Goal: Contribute content: Add original content to the website for others to see

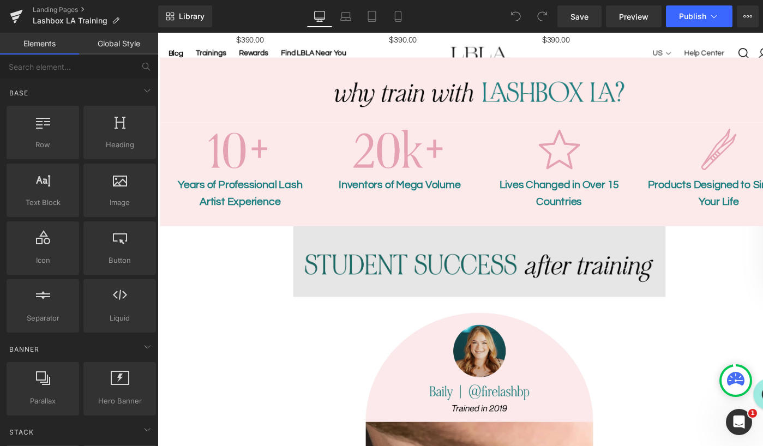
scroll to position [1031, 0]
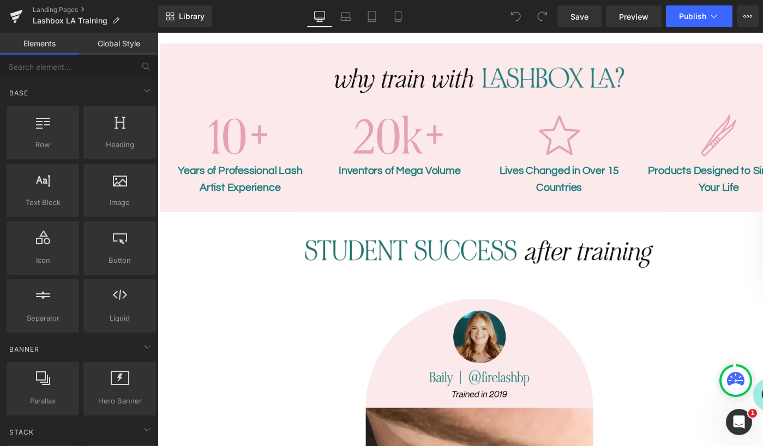
click at [556, 165] on p "Lives Changed in Over 15 Countries" at bounding box center [569, 182] width 147 height 35
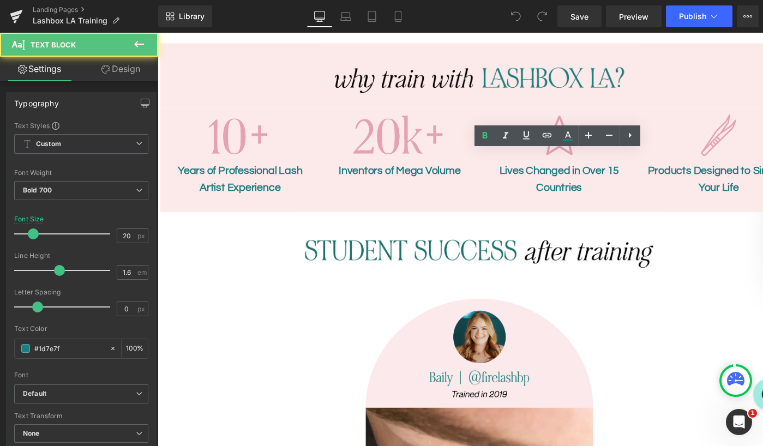
click at [409, 165] on div "Inventors of Mega Volume Text Block" at bounding box center [405, 173] width 147 height 17
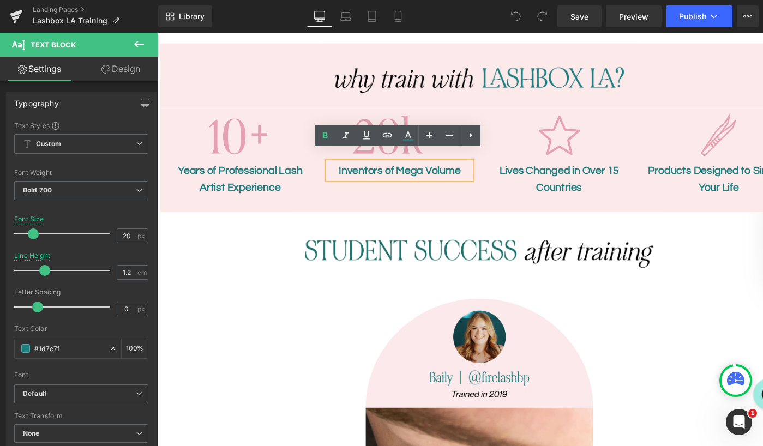
click at [369, 182] on div "Image Inventors of Mega Volume Text Block" at bounding box center [406, 155] width 164 height 90
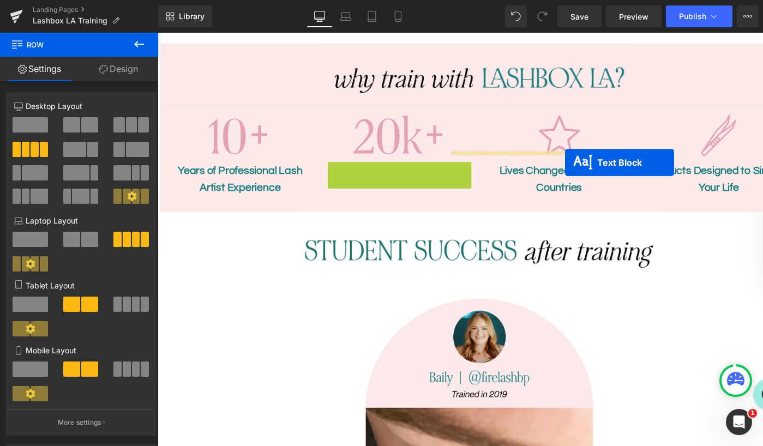
drag, startPoint x: 377, startPoint y: 161, endPoint x: 576, endPoint y: 166, distance: 198.7
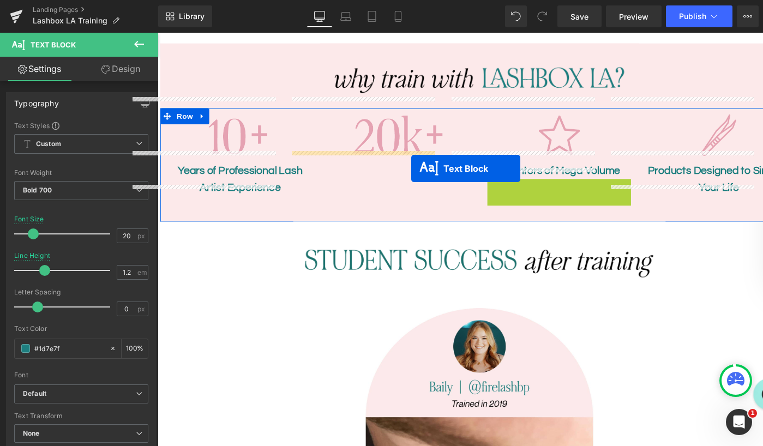
drag, startPoint x: 540, startPoint y: 189, endPoint x: 418, endPoint y: 172, distance: 122.9
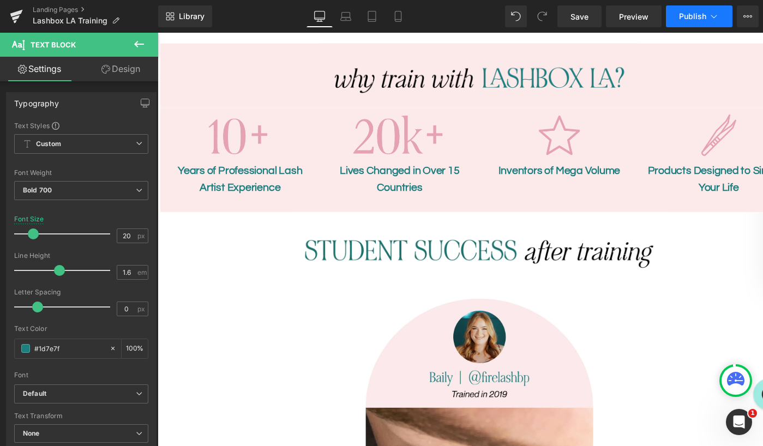
click at [697, 17] on span "Publish" at bounding box center [692, 16] width 27 height 9
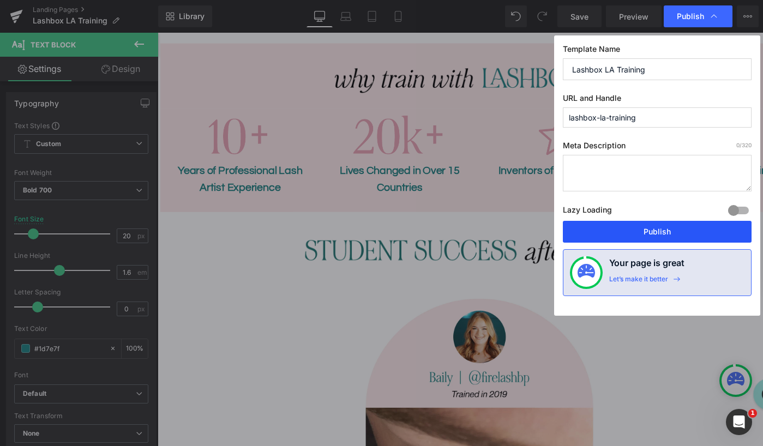
click at [659, 230] on button "Publish" at bounding box center [657, 232] width 189 height 22
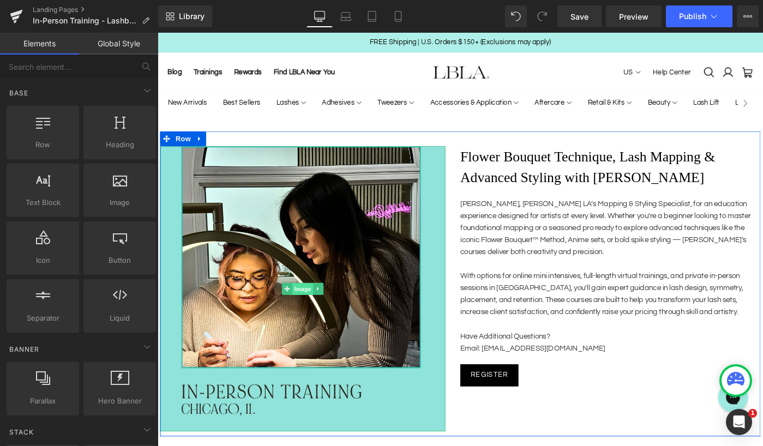
click at [313, 312] on span "Image" at bounding box center [316, 312] width 23 height 13
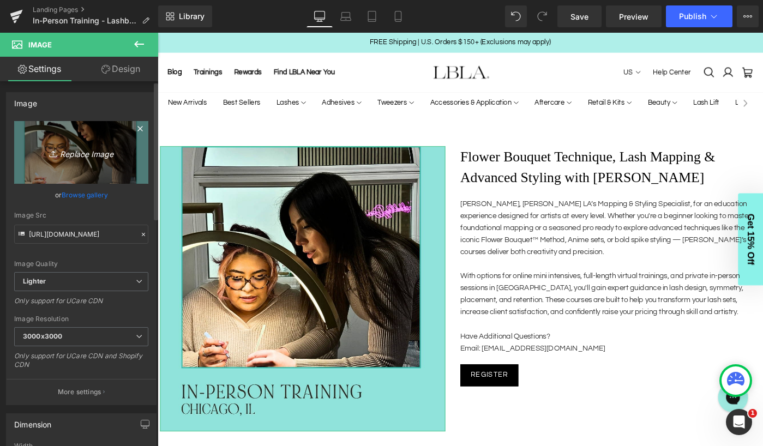
click at [67, 149] on icon "Replace Image" at bounding box center [81, 153] width 87 height 14
type input "C:\fakepath\stanhope-NJ.jpg"
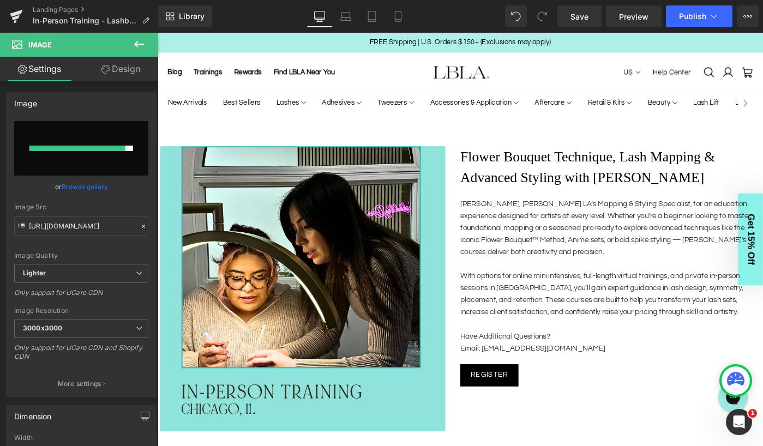
type input "https://ucarecdn.com/972b9e0e-3e0e-48b8-a1fb-c58505f01f3d/-/format/auto/-/previ…"
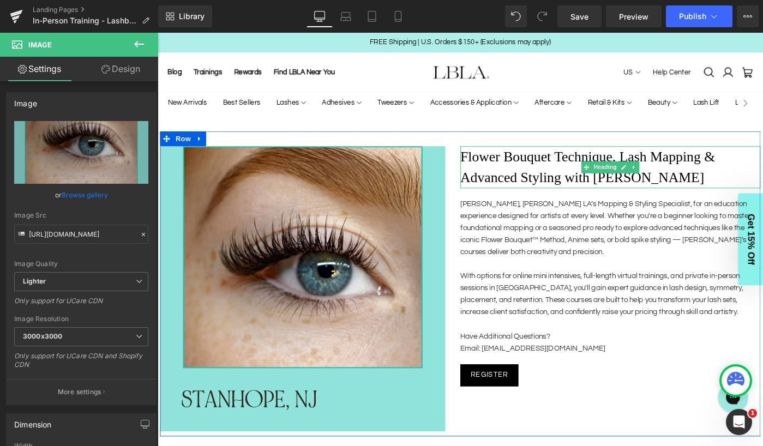
click at [550, 176] on h1 "Flower Bouquet Technique, Lash Mapping & Advanced Styling with Dani" at bounding box center [651, 180] width 327 height 46
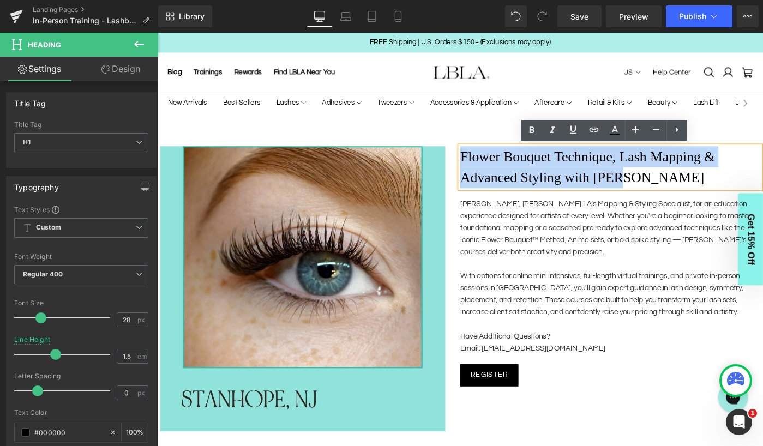
drag, startPoint x: 672, startPoint y: 194, endPoint x: 490, endPoint y: 170, distance: 184.3
click at [490, 170] on h1 "Flower Bouquet Technique, Lash Mapping & Advanced Styling with Dani" at bounding box center [651, 180] width 327 height 46
paste div
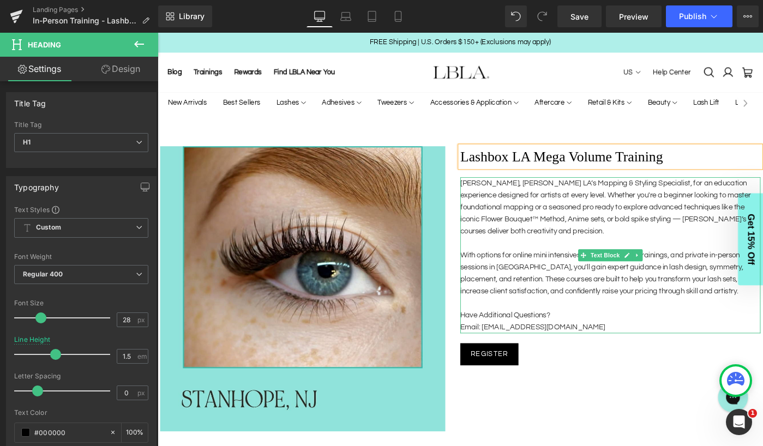
click at [535, 208] on p "Join Dani, Lashbox LA’s Mapping & Styling Specialist, for an education experien…" at bounding box center [651, 222] width 327 height 65
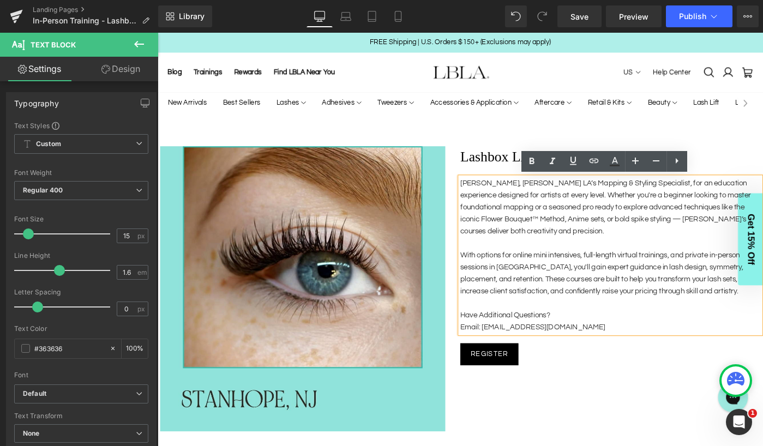
click at [624, 348] on p "Email: Lashedbydani09@gmail.com" at bounding box center [651, 354] width 327 height 13
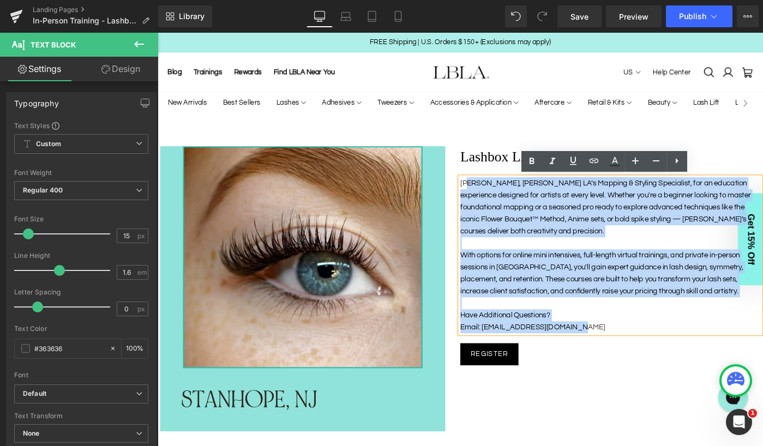
drag, startPoint x: 625, startPoint y: 354, endPoint x: 496, endPoint y: 196, distance: 204.0
click at [496, 196] on div "Join Dani, Lashbox LA’s Mapping & Styling Specialist, for an education experien…" at bounding box center [651, 275] width 327 height 170
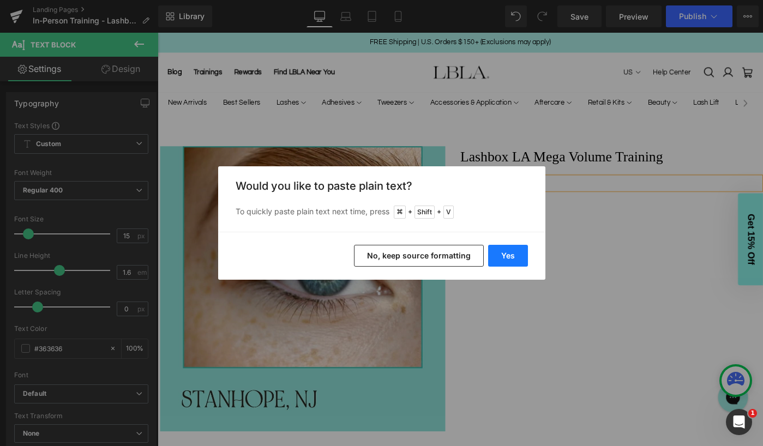
click at [512, 258] on button "Yes" at bounding box center [508, 256] width 40 height 22
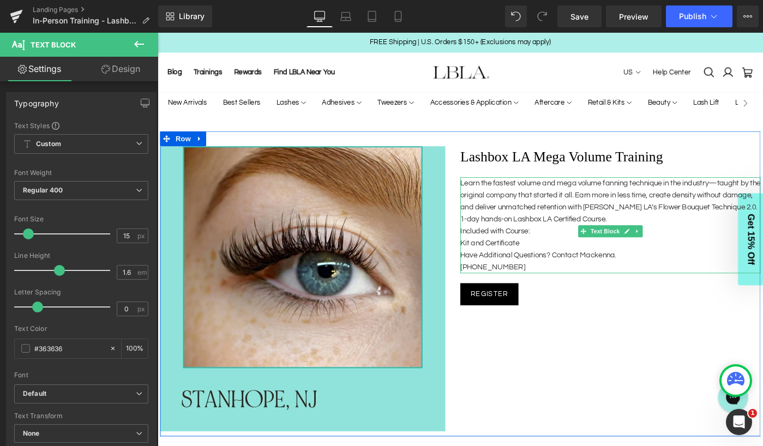
click at [560, 230] on p "Learn the fastest volume and mega volume fanning technique in the industry—taug…" at bounding box center [651, 209] width 327 height 39
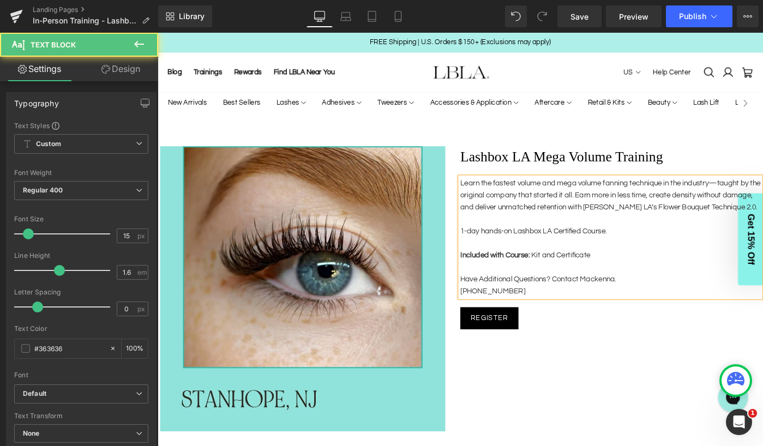
click at [567, 213] on p "Learn the fastest volume and mega volume fanning technique in the industry—taug…" at bounding box center [651, 209] width 327 height 39
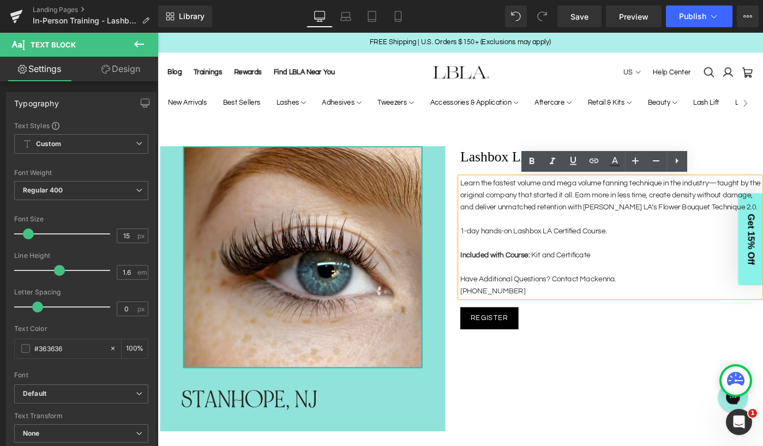
click at [603, 243] on p at bounding box center [651, 236] width 327 height 13
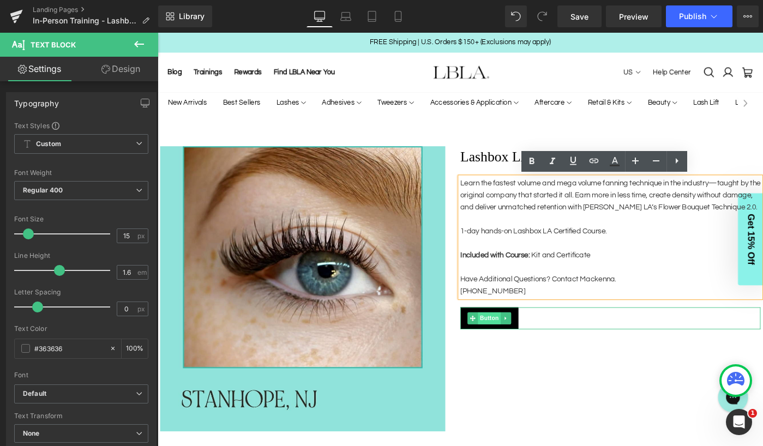
click at [518, 351] on span "Button" at bounding box center [519, 344] width 25 height 13
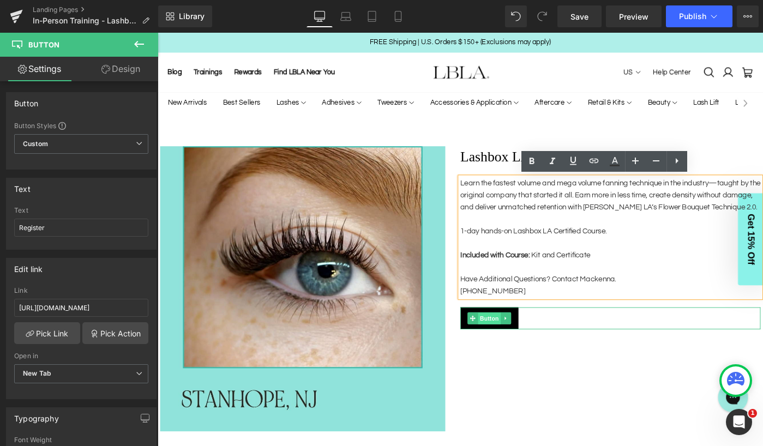
click at [522, 351] on span "Button" at bounding box center [519, 344] width 25 height 13
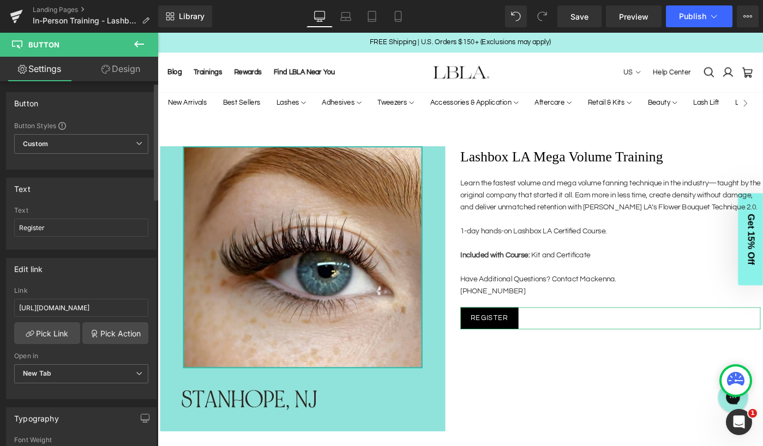
scroll to position [7, 0]
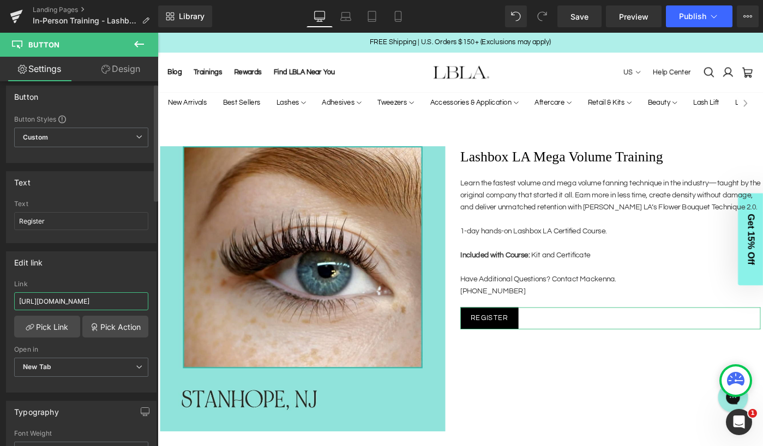
click at [65, 301] on input "https://linktr.ee/lashedbydanieducation?fbclid=PAZXh0bgNhZW0CMTEAAad-pynteVWVyd…" at bounding box center [81, 302] width 134 height 18
paste input "https://www.blinkbymack.com/copy-of-volume-2-day-training"
type input "https://www.blinkbymack.com/copy-of-volume-2-day-training"
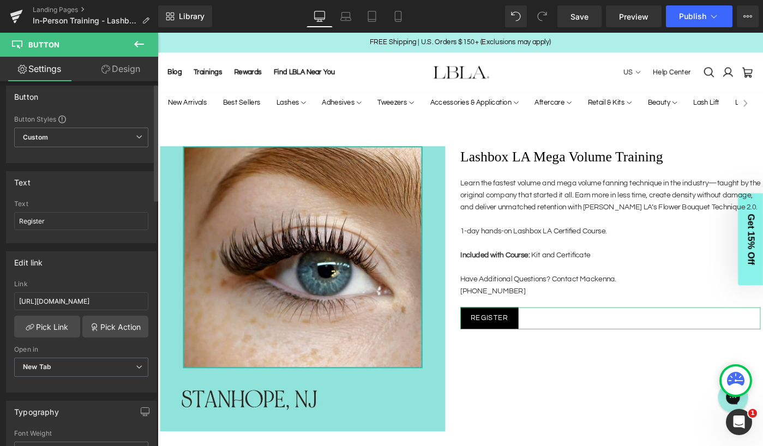
click at [118, 281] on div "Link" at bounding box center [81, 285] width 134 height 8
drag, startPoint x: 116, startPoint y: 301, endPoint x: 76, endPoint y: 303, distance: 39.4
click at [76, 303] on input "https://www.blinkbymack.com/copy-of-volume-2-day-training" at bounding box center [81, 302] width 134 height 18
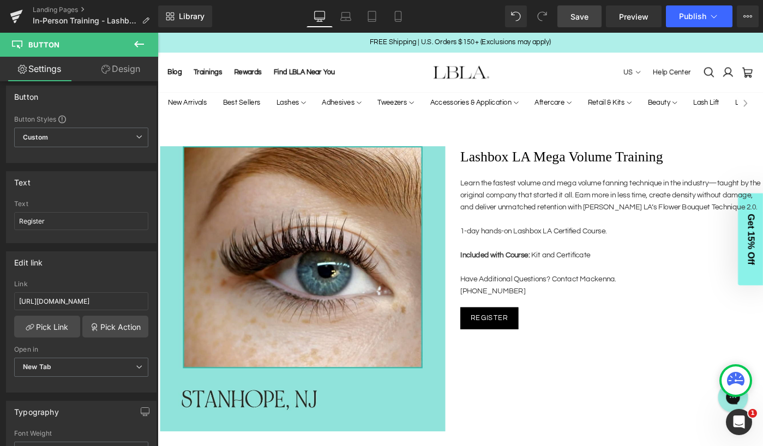
scroll to position [0, 0]
click at [586, 15] on span "Save" at bounding box center [580, 16] width 18 height 11
click at [695, 17] on span "Publish" at bounding box center [692, 16] width 27 height 9
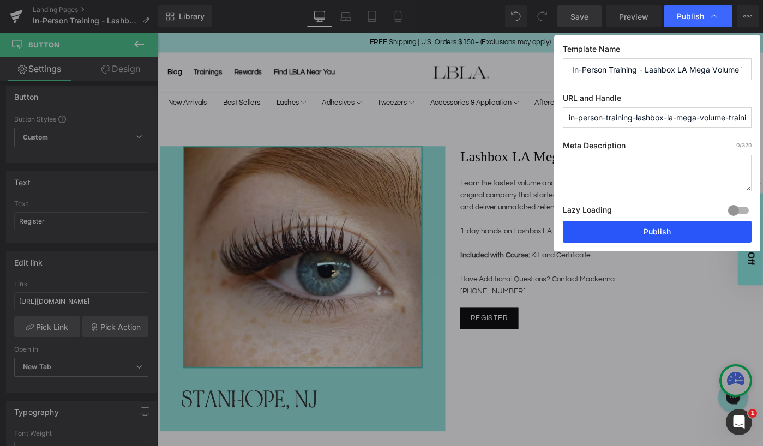
click at [662, 231] on button "Publish" at bounding box center [657, 232] width 189 height 22
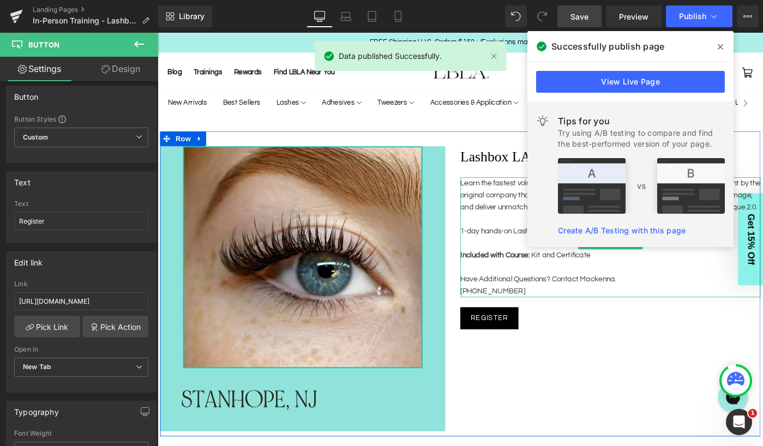
click at [531, 230] on p "Learn the fastest volume and mega volume fanning technique in the industry—taug…" at bounding box center [651, 209] width 327 height 39
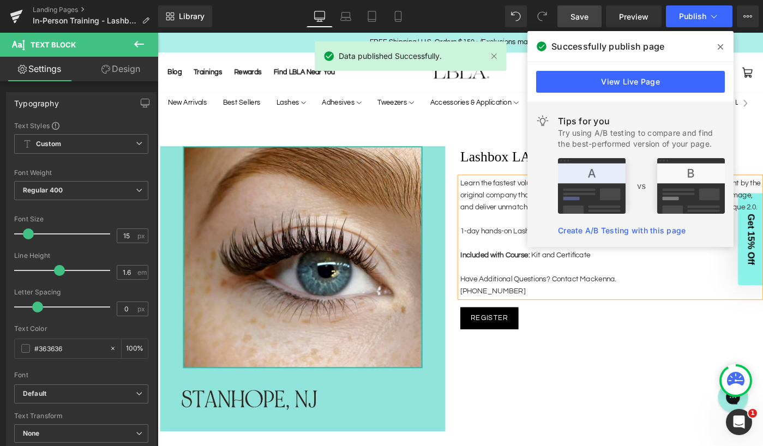
click at [722, 47] on icon at bounding box center [720, 46] width 5 height 5
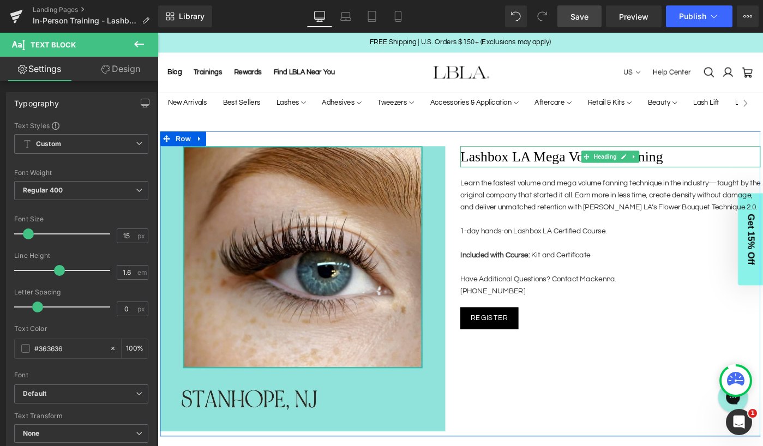
click at [493, 163] on h1 "Lashbox LA Mega Volume Training" at bounding box center [651, 168] width 327 height 23
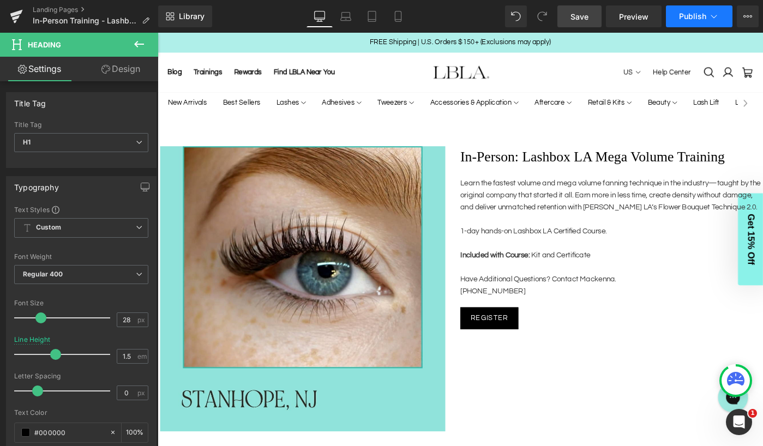
click at [685, 16] on span "Publish" at bounding box center [692, 16] width 27 height 9
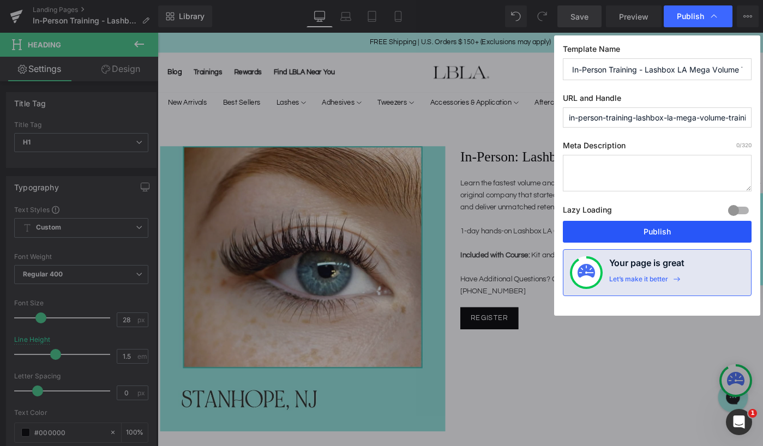
click at [658, 234] on button "Publish" at bounding box center [657, 232] width 189 height 22
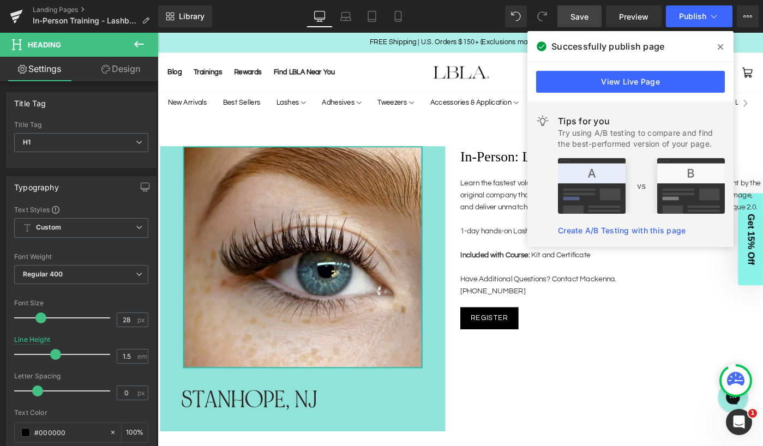
click at [721, 44] on icon at bounding box center [720, 47] width 5 height 9
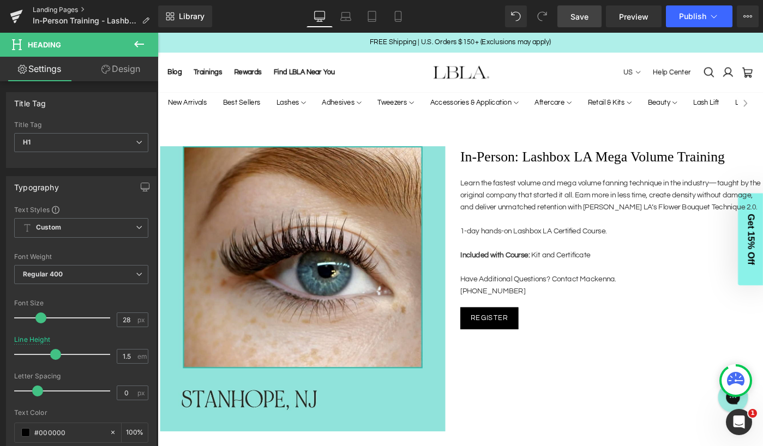
click at [63, 9] on link "Landing Pages" at bounding box center [96, 9] width 126 height 9
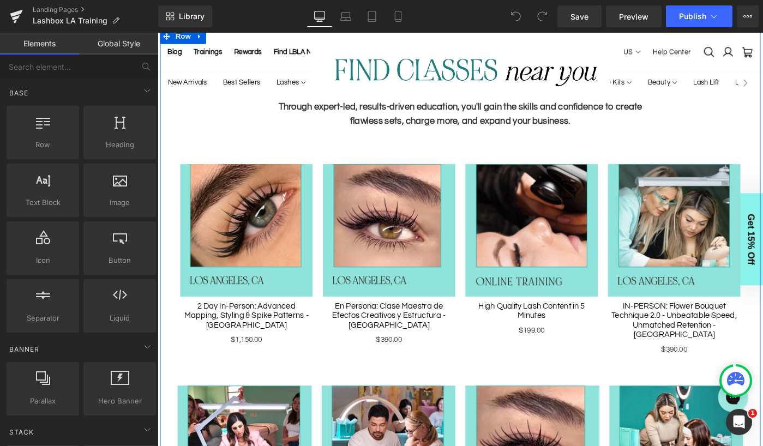
scroll to position [436, 0]
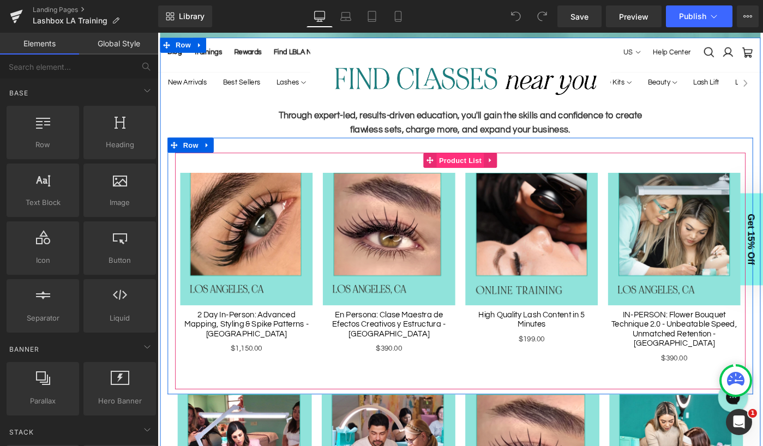
click at [487, 169] on span "Product List" at bounding box center [488, 172] width 52 height 16
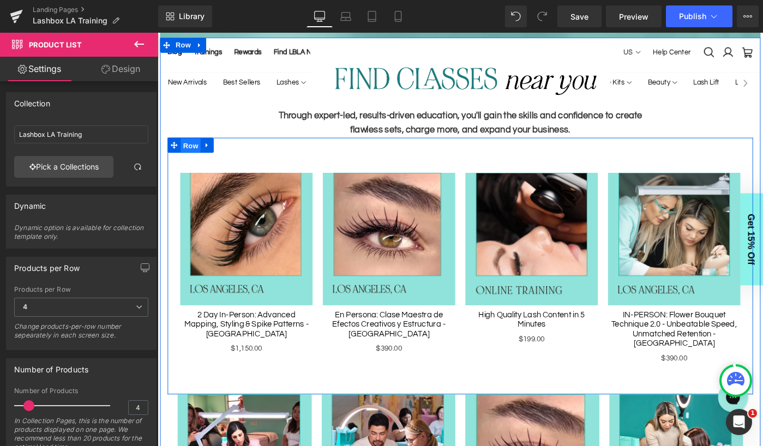
click at [194, 154] on span "Row" at bounding box center [194, 156] width 22 height 16
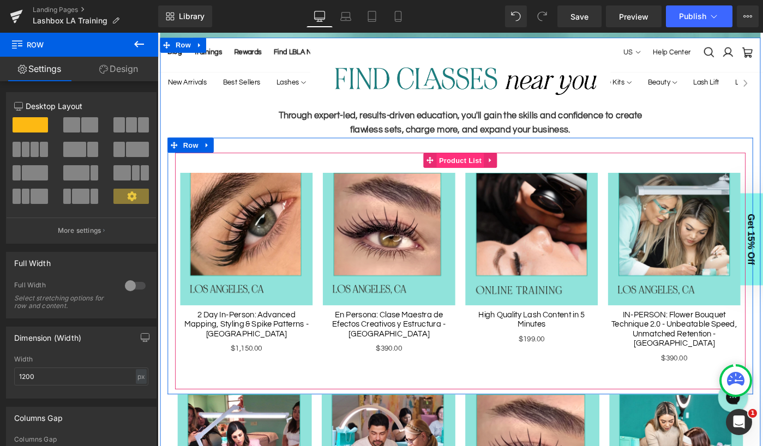
click at [490, 168] on span "Product List" at bounding box center [488, 172] width 52 height 16
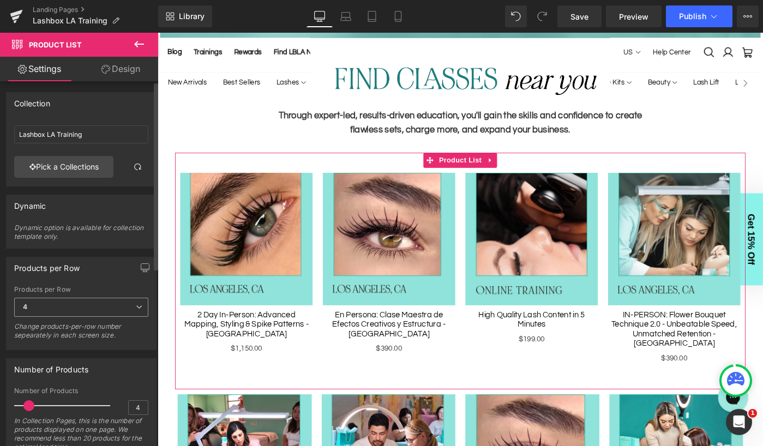
click at [51, 306] on span "4" at bounding box center [81, 307] width 134 height 19
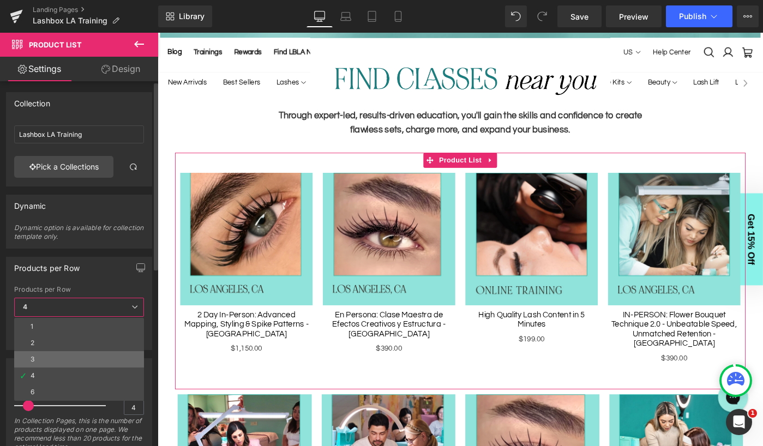
click at [49, 356] on li "3" at bounding box center [79, 359] width 130 height 16
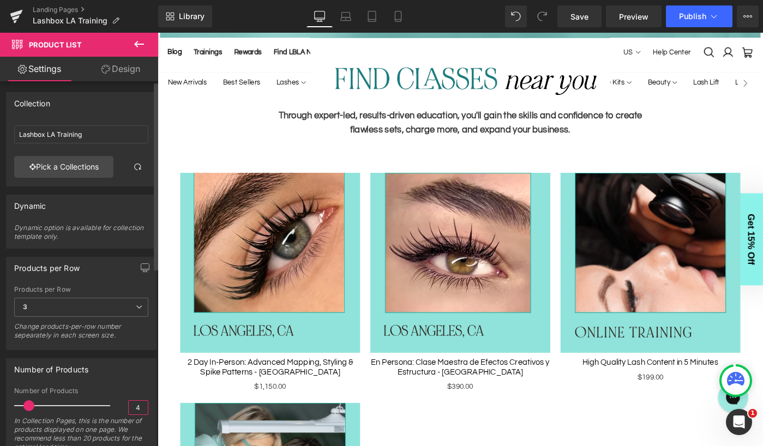
click at [135, 408] on input "4" at bounding box center [138, 408] width 19 height 14
type input "6"
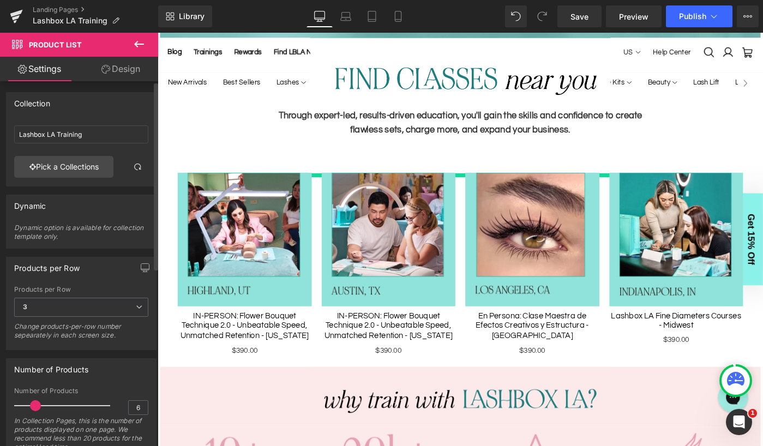
click at [138, 350] on div "Number of Products 6 Number of Products 6 In Collection Pages, this is the numb…" at bounding box center [81, 404] width 163 height 109
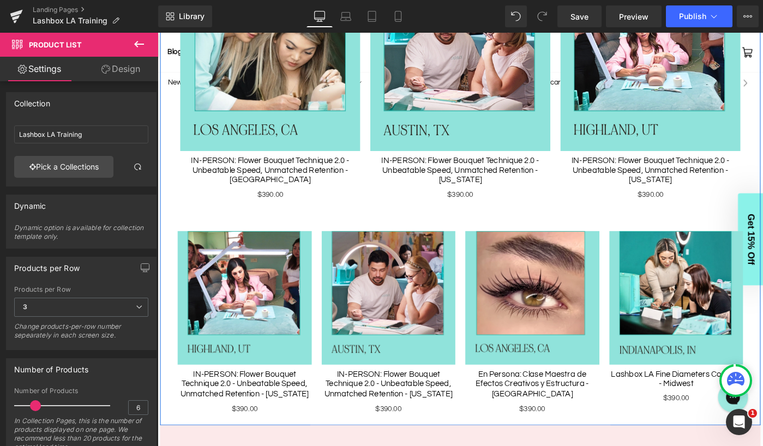
scroll to position [908, 0]
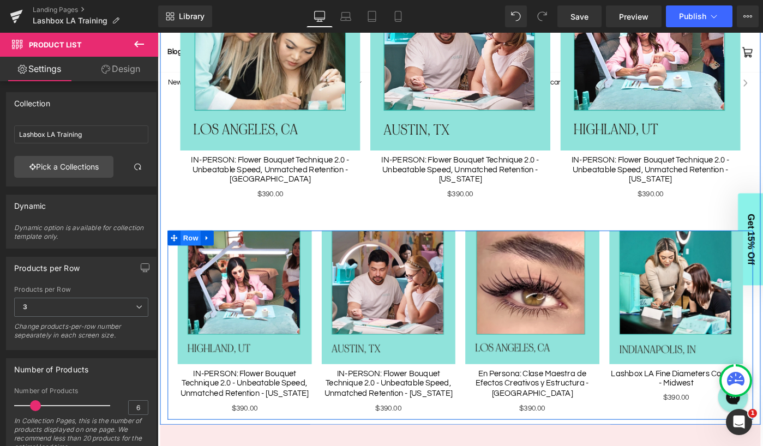
click at [196, 253] on span "Row" at bounding box center [194, 257] width 22 height 16
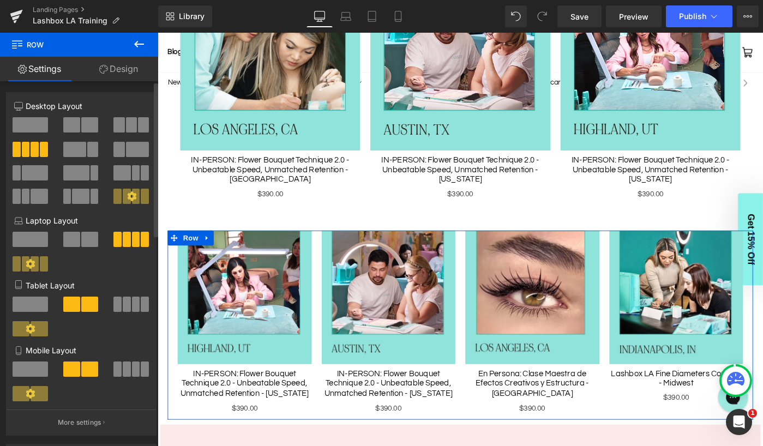
click at [129, 124] on span at bounding box center [131, 124] width 11 height 15
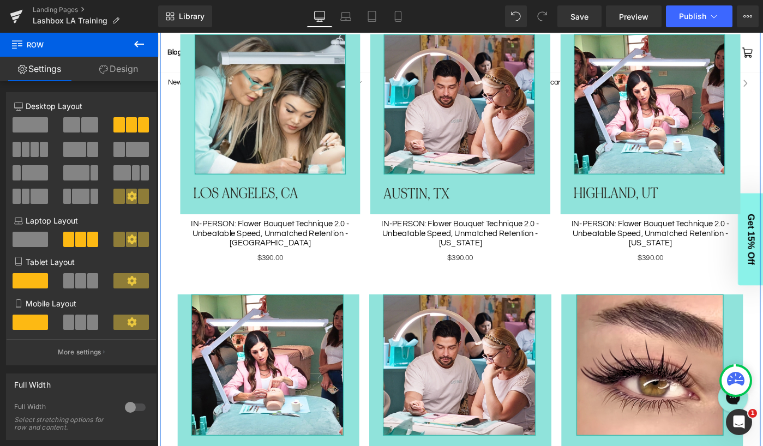
scroll to position [843, 0]
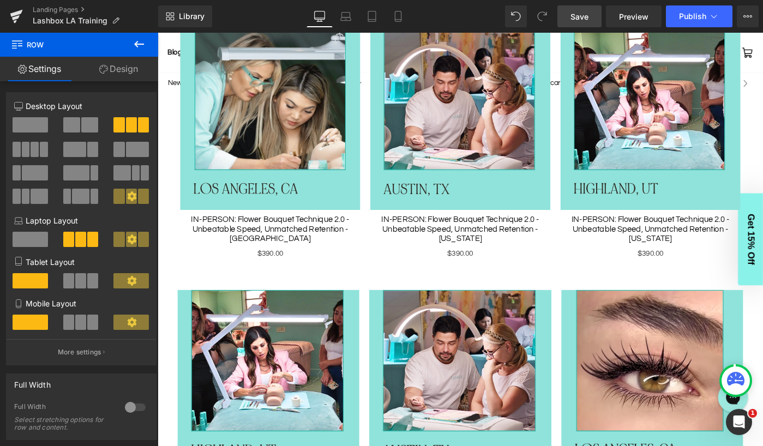
click at [581, 15] on span "Save" at bounding box center [580, 16] width 18 height 11
click at [637, 16] on span "Preview" at bounding box center [633, 16] width 29 height 11
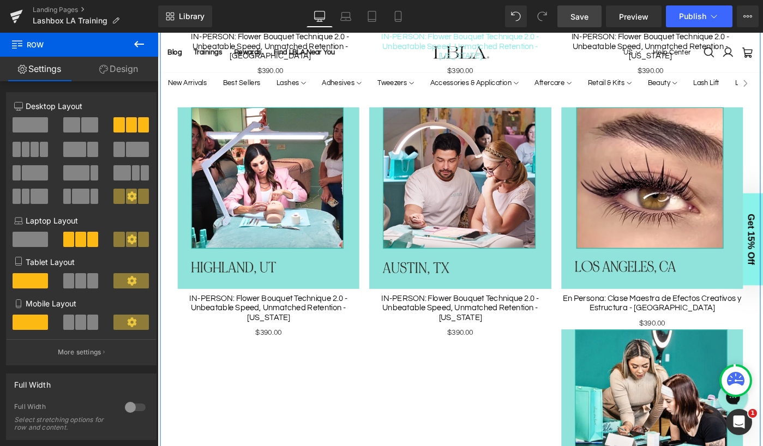
scroll to position [1042, 0]
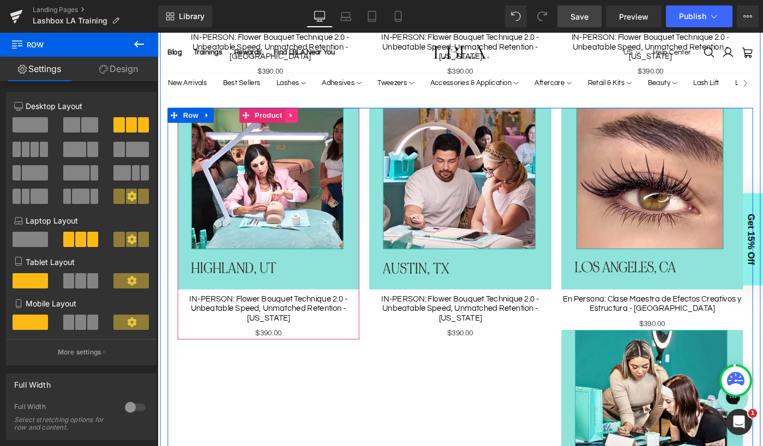
click at [304, 122] on icon at bounding box center [304, 122] width 8 height 8
click at [312, 120] on icon at bounding box center [311, 123] width 8 height 8
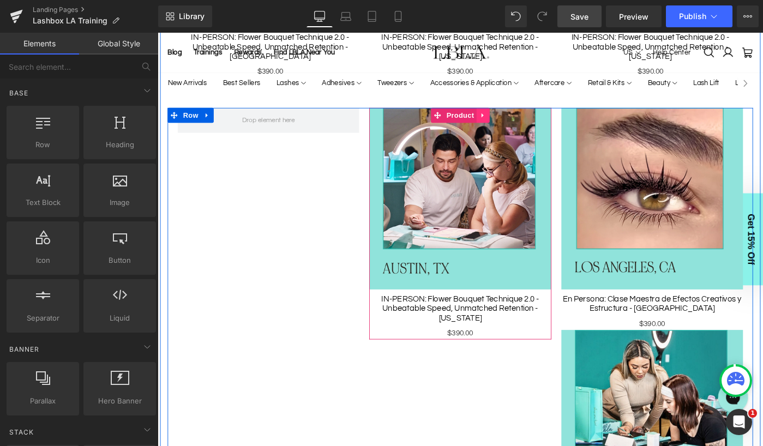
click at [511, 121] on icon at bounding box center [512, 122] width 2 height 5
click at [516, 118] on icon at bounding box center [520, 122] width 8 height 8
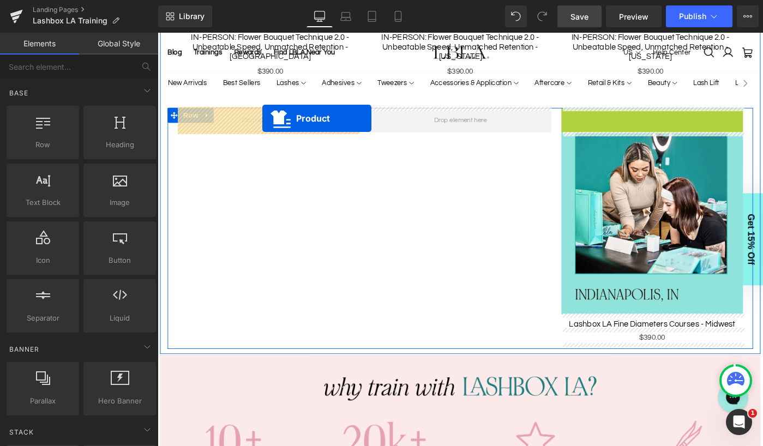
drag, startPoint x: 670, startPoint y: 120, endPoint x: 272, endPoint y: 126, distance: 398.4
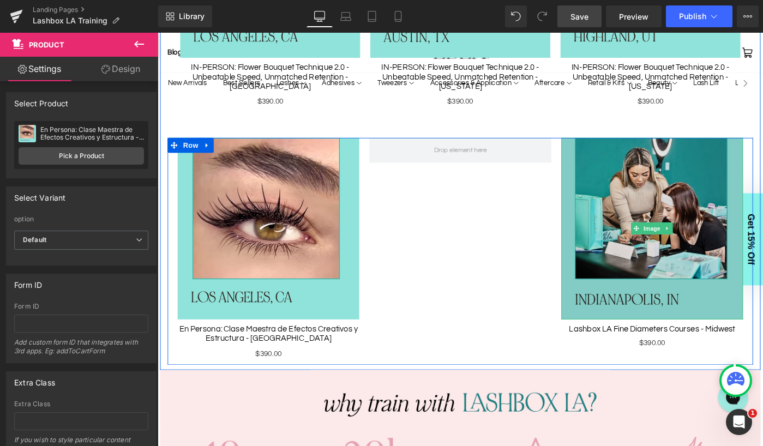
scroll to position [1007, 0]
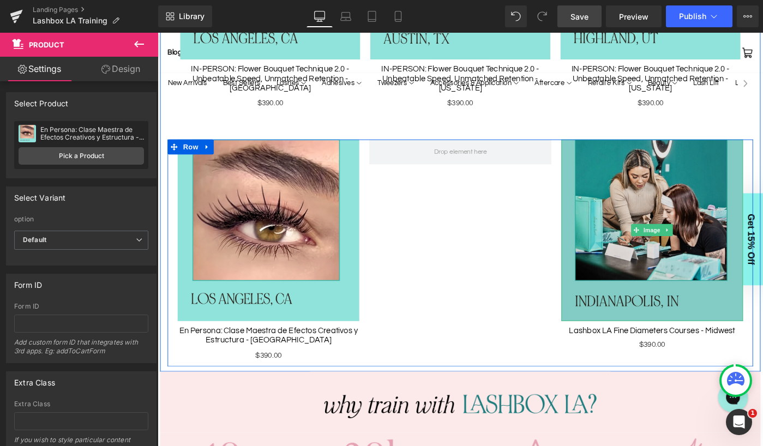
click at [694, 176] on img at bounding box center [697, 248] width 198 height 198
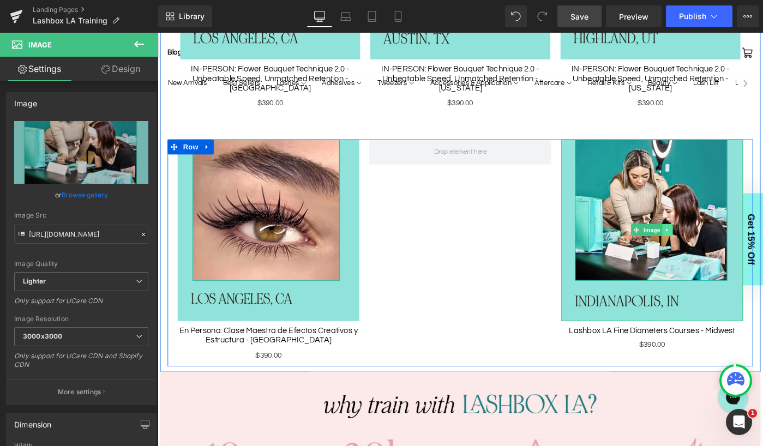
click at [713, 247] on icon at bounding box center [714, 248] width 2 height 4
click at [707, 246] on icon at bounding box center [709, 248] width 6 height 6
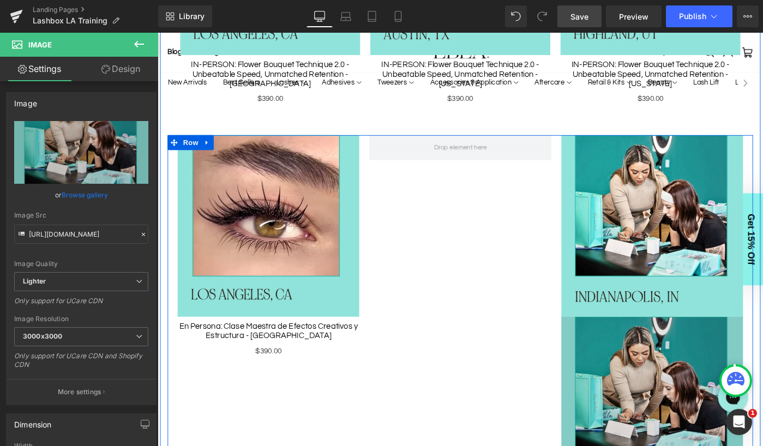
scroll to position [993, 0]
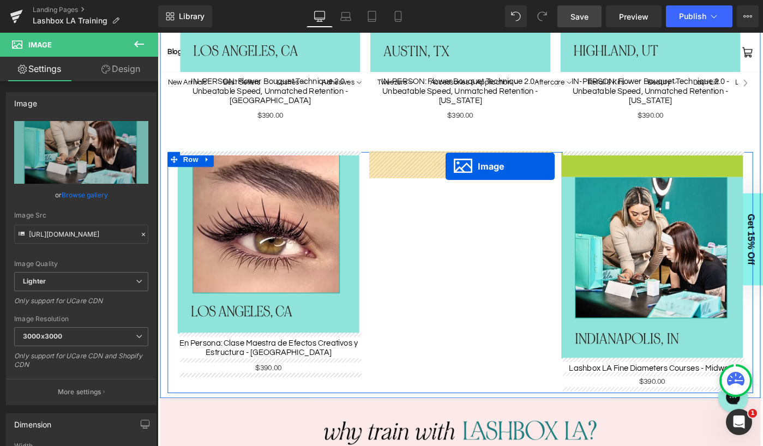
drag, startPoint x: 663, startPoint y: 259, endPoint x: 472, endPoint y: 178, distance: 206.9
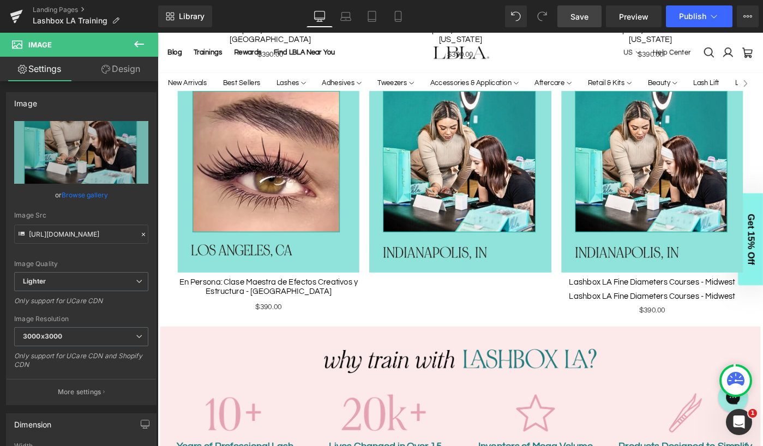
scroll to position [987, 0]
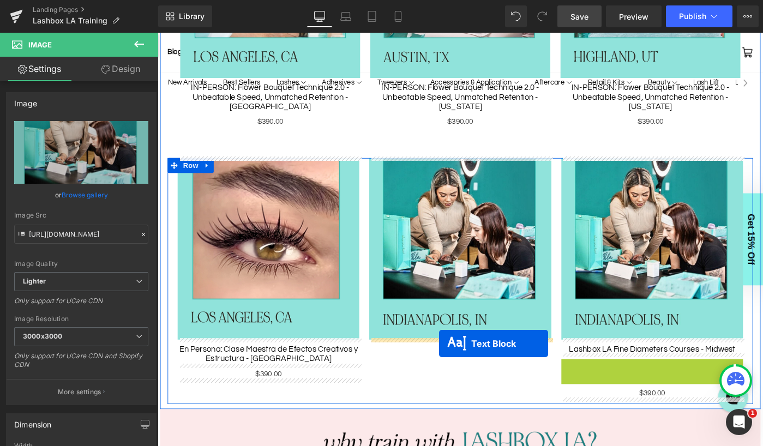
drag, startPoint x: 667, startPoint y: 391, endPoint x: 465, endPoint y: 372, distance: 202.9
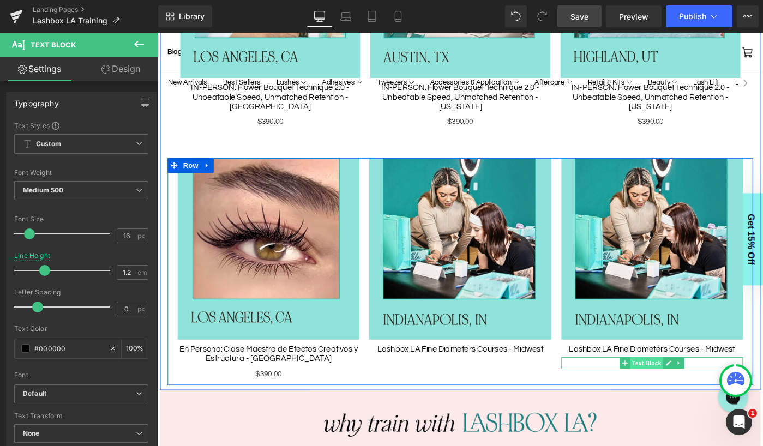
click at [694, 389] on span "Text Block" at bounding box center [691, 392] width 36 height 13
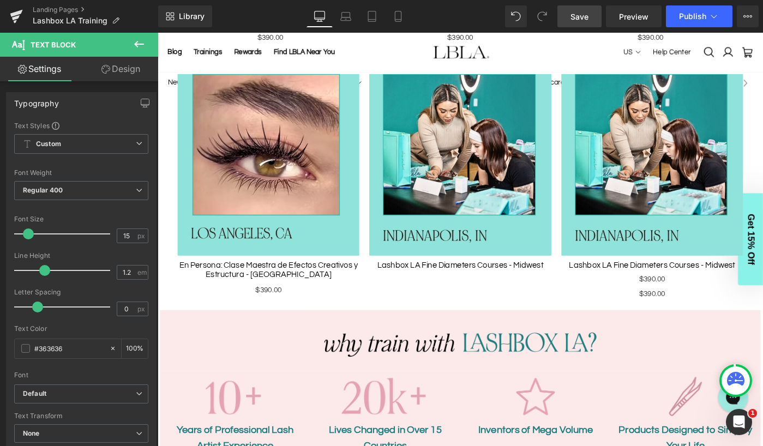
scroll to position [1037, 0]
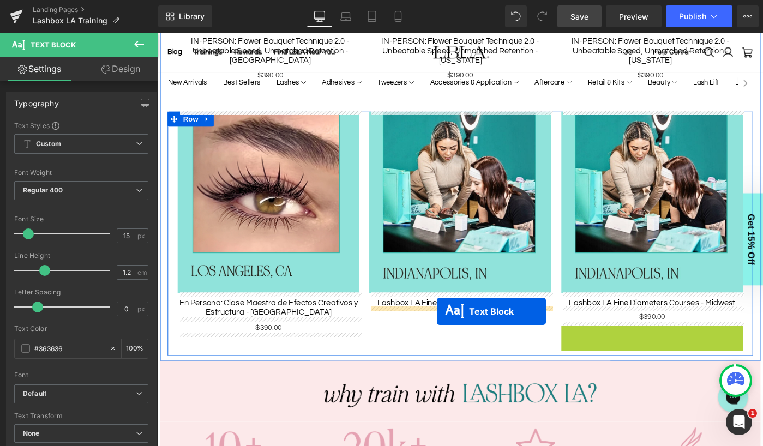
drag, startPoint x: 668, startPoint y: 357, endPoint x: 462, endPoint y: 337, distance: 206.8
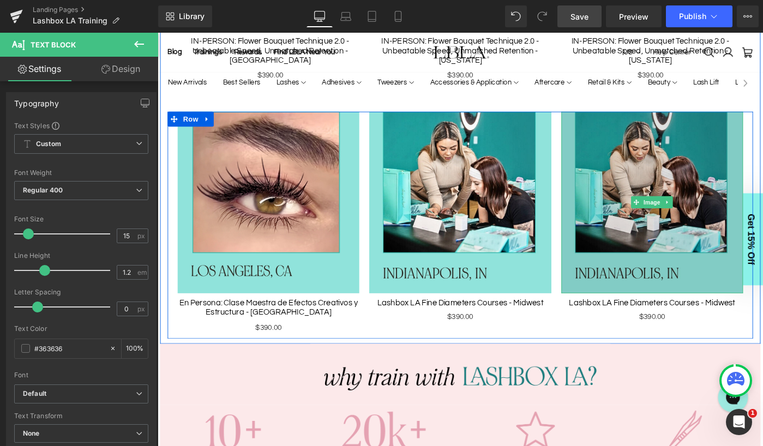
click at [694, 260] on img at bounding box center [697, 218] width 198 height 198
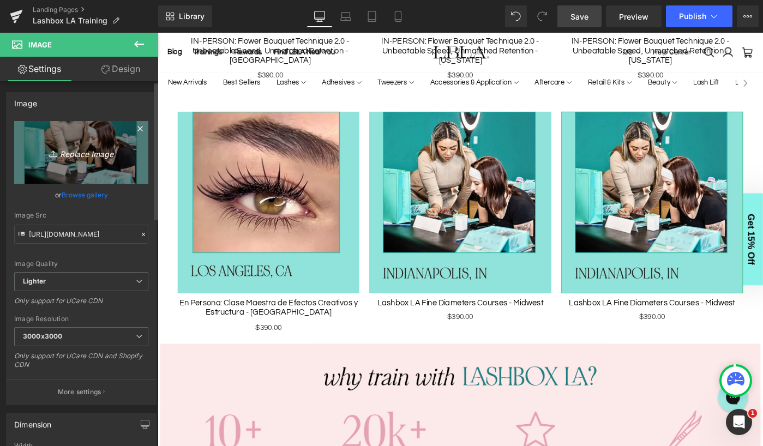
click at [84, 153] on icon "Replace Image" at bounding box center [81, 153] width 87 height 14
type input "C:\fakepath\stanhope-NJ.jpg"
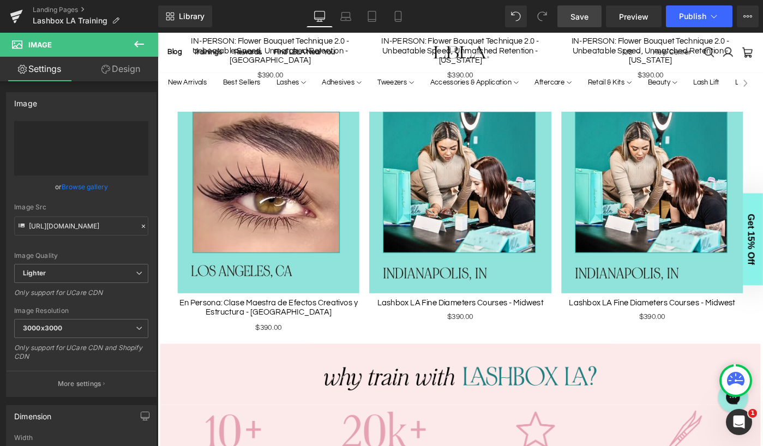
type input "https://ucarecdn.com/ba6cd029-af69-4c27-972f-559d5cb505ae/-/format/auto/-/previ…"
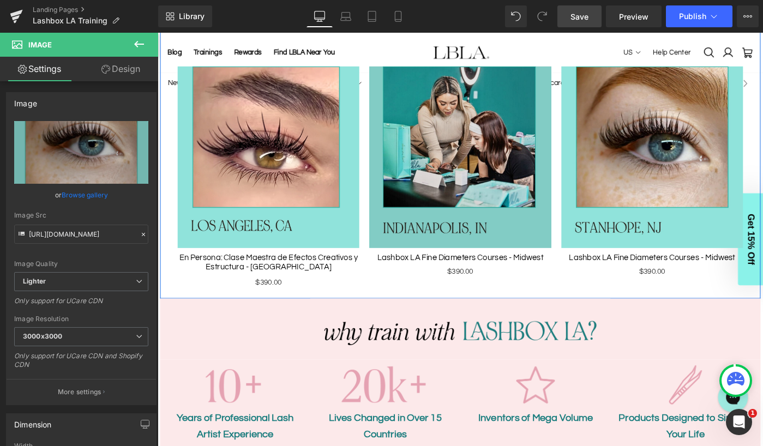
scroll to position [1088, 0]
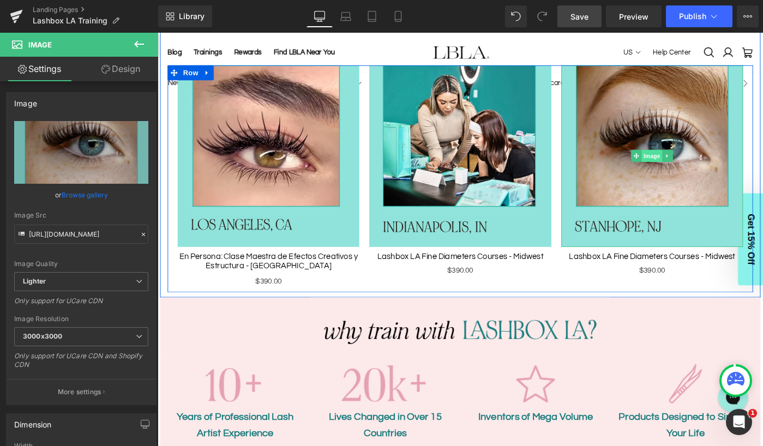
click at [695, 164] on span "Image" at bounding box center [697, 166] width 23 height 13
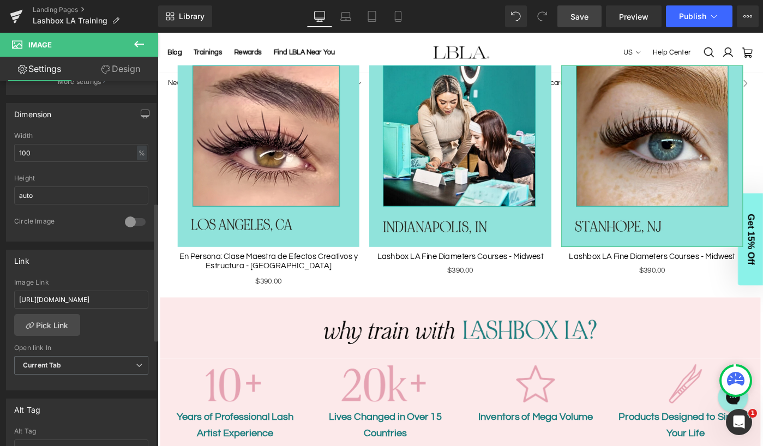
scroll to position [334, 0]
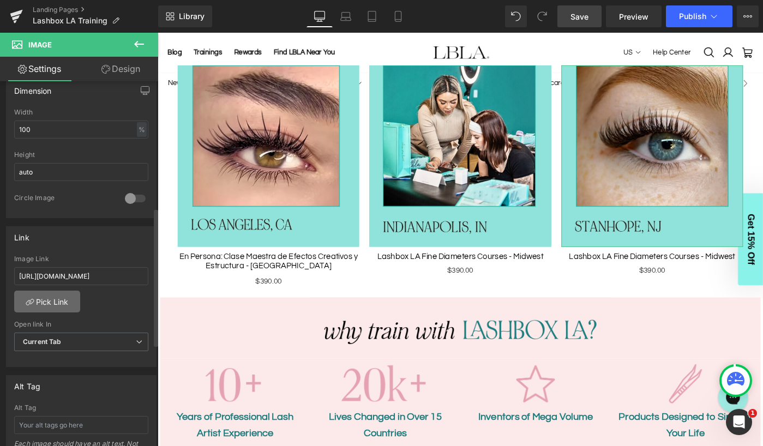
click at [65, 299] on link "Pick Link" at bounding box center [47, 302] width 66 height 22
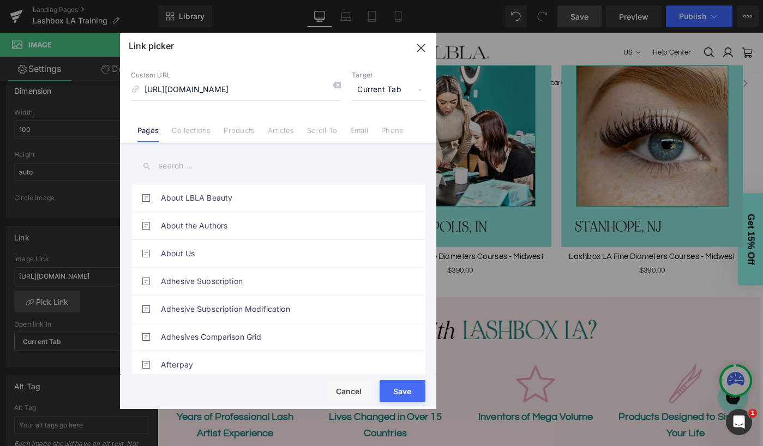
click at [204, 163] on input "text" at bounding box center [278, 166] width 295 height 25
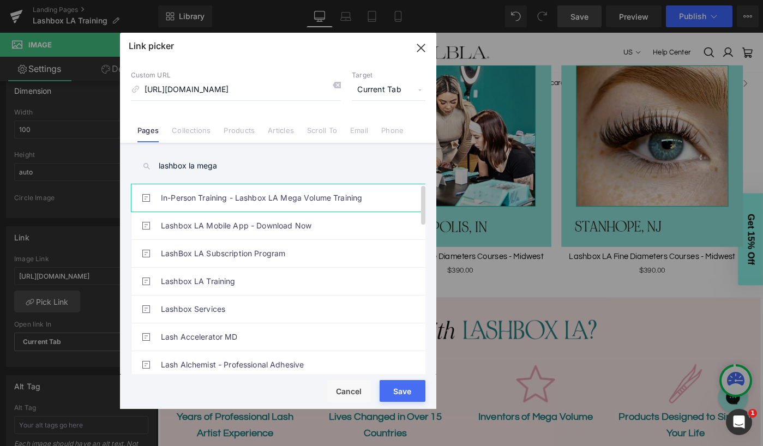
type input "lashbox la mega"
click at [266, 199] on link "In-Person Training - Lashbox LA Mega Volume Training" at bounding box center [281, 197] width 240 height 27
type input "/pages/in-person-training-lashbox-la-mega-volume-training"
click at [397, 390] on button "Save" at bounding box center [403, 391] width 46 height 22
type input "/pages/in-person-training-lashbox-la-mega-volume-training"
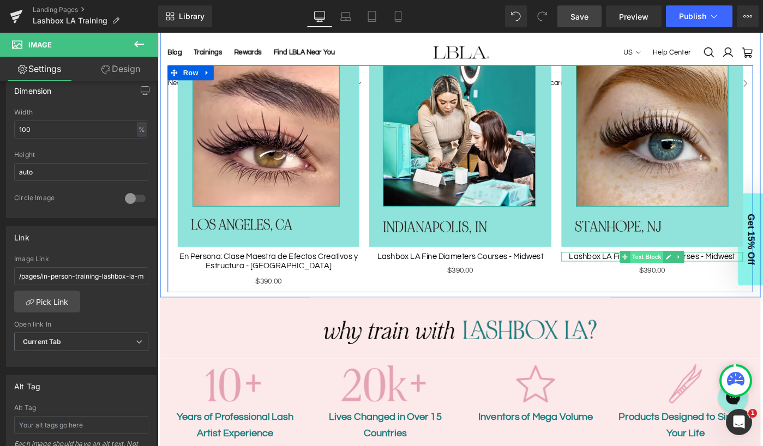
click at [702, 274] on span "Text Block" at bounding box center [691, 277] width 36 height 13
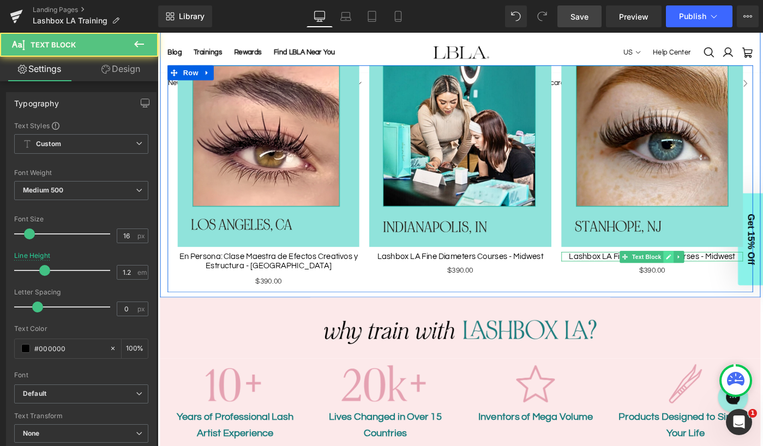
click at [716, 276] on icon at bounding box center [715, 277] width 5 height 5
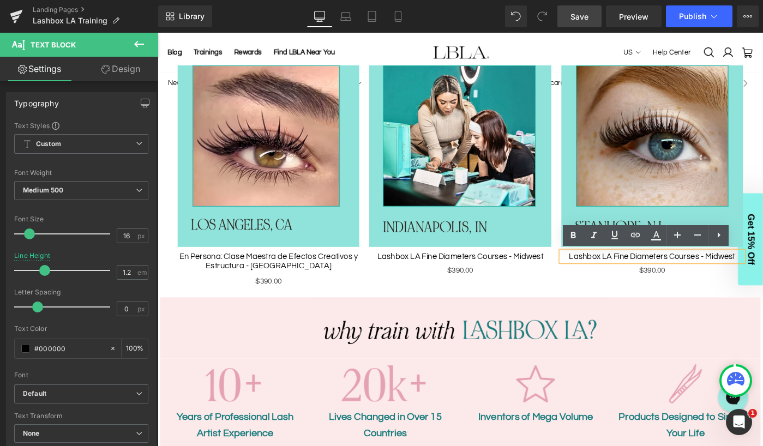
click at [690, 276] on span "Lashbox LA Fine Diameters Courses - Midwest" at bounding box center [696, 276] width 181 height 9
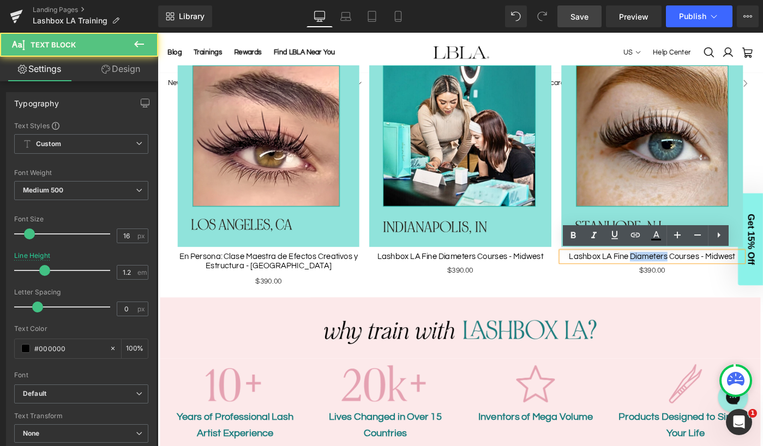
click at [690, 276] on span "Lashbox LA Fine Diameters Courses - Midwest" at bounding box center [696, 276] width 181 height 9
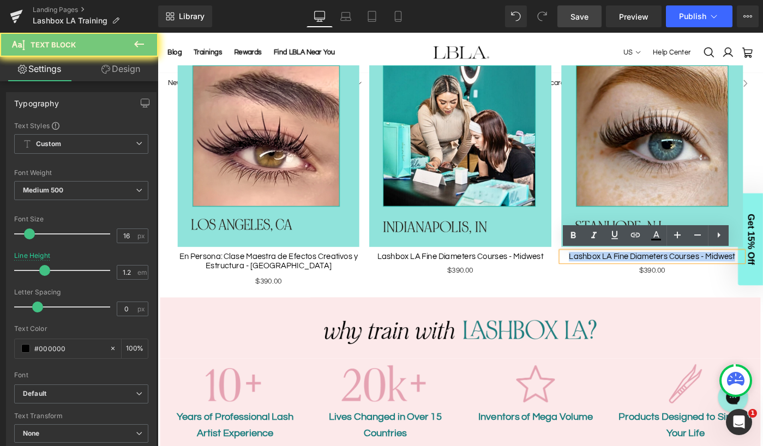
click at [690, 276] on span "Lashbox LA Fine Diameters Courses - Midwest" at bounding box center [696, 276] width 181 height 9
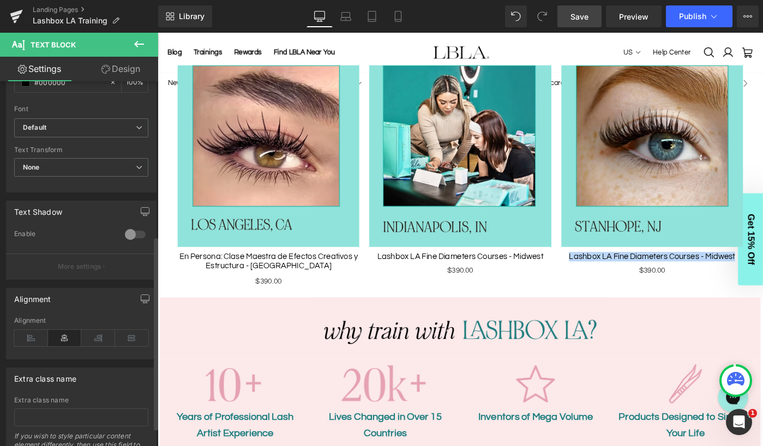
scroll to position [326, 0]
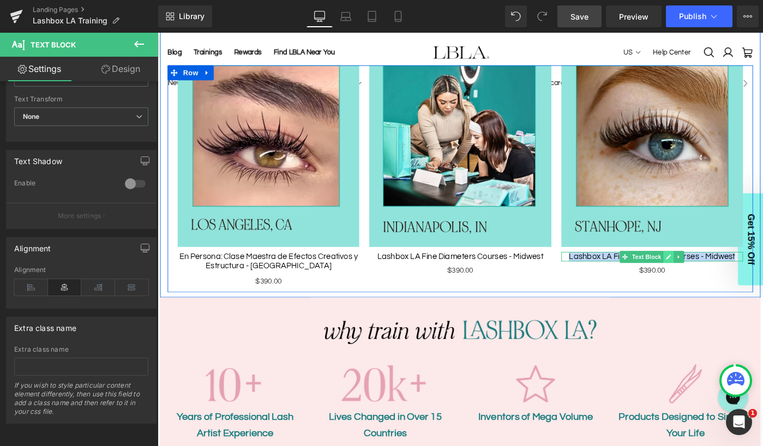
click at [715, 275] on icon at bounding box center [715, 277] width 5 height 5
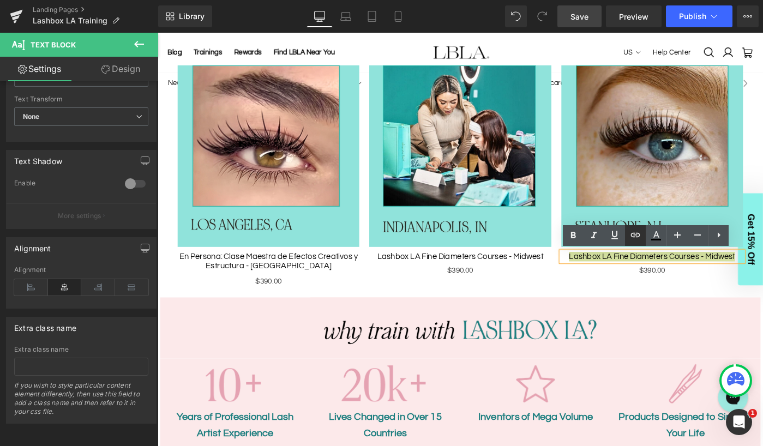
click at [638, 237] on icon at bounding box center [635, 235] width 13 height 13
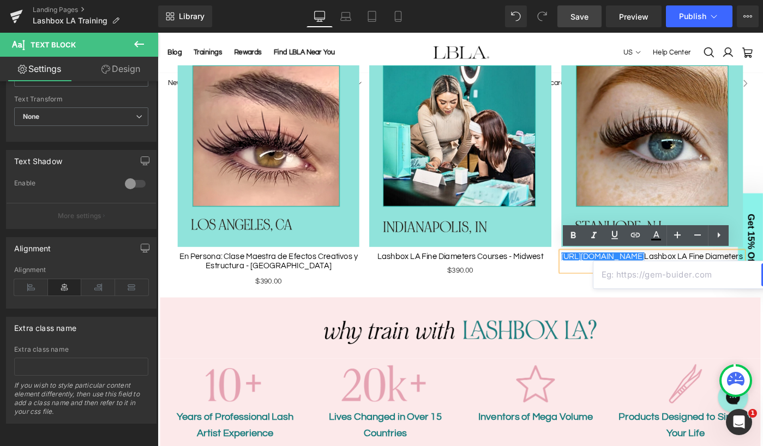
click at [673, 274] on input "text" at bounding box center [678, 274] width 168 height 27
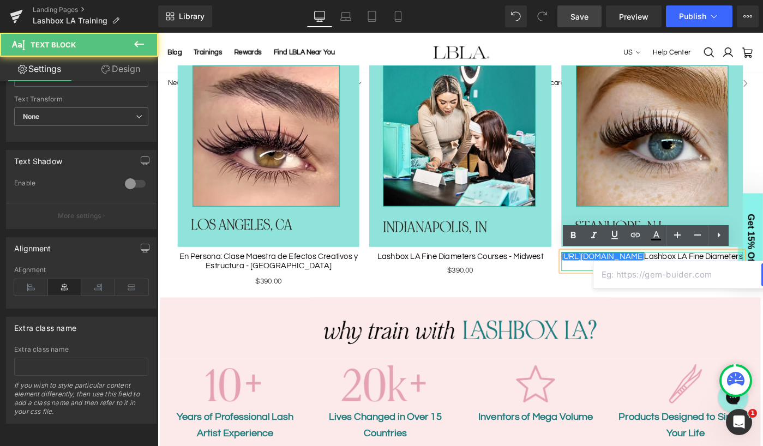
click at [727, 275] on span "https://gem-3910432.net Lashbox LA Fine Diameters Courses - Midwest" at bounding box center [697, 281] width 198 height 19
drag, startPoint x: 712, startPoint y: 275, endPoint x: 610, endPoint y: 273, distance: 102.1
click at [610, 273] on div "https://gem-3910432.net Lashbox LA Fine Diameters Courses - Midwest" at bounding box center [697, 282] width 198 height 21
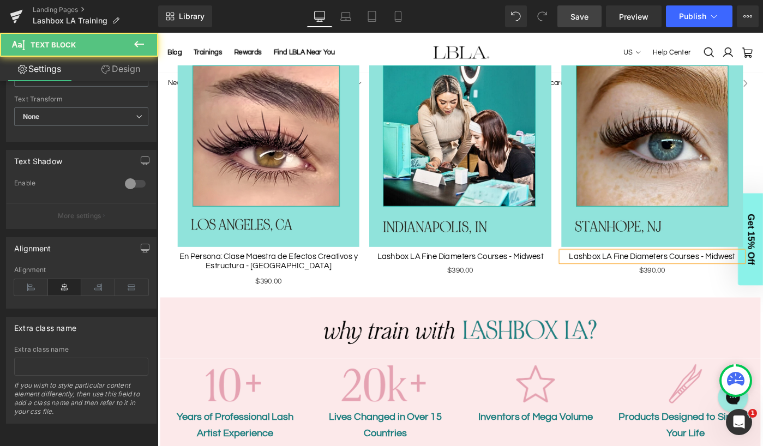
click at [697, 278] on span "Lashbox LA Fine Diameters Courses - Midwest" at bounding box center [696, 276] width 181 height 9
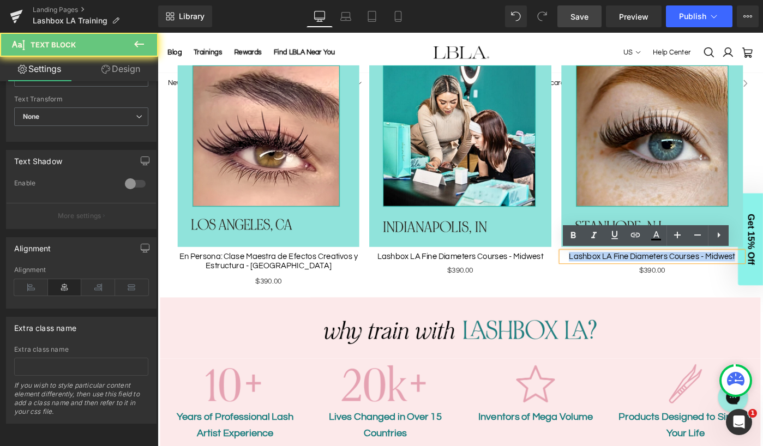
click at [697, 278] on span "Lashbox LA Fine Diameters Courses - Midwest" at bounding box center [696, 276] width 181 height 9
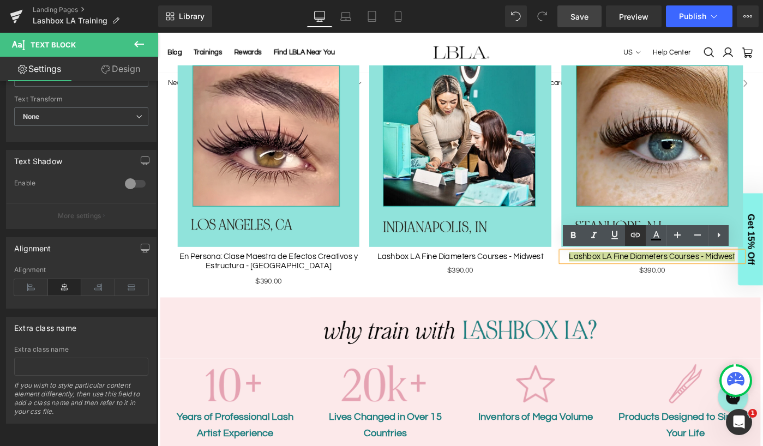
click at [637, 236] on icon at bounding box center [635, 235] width 9 height 4
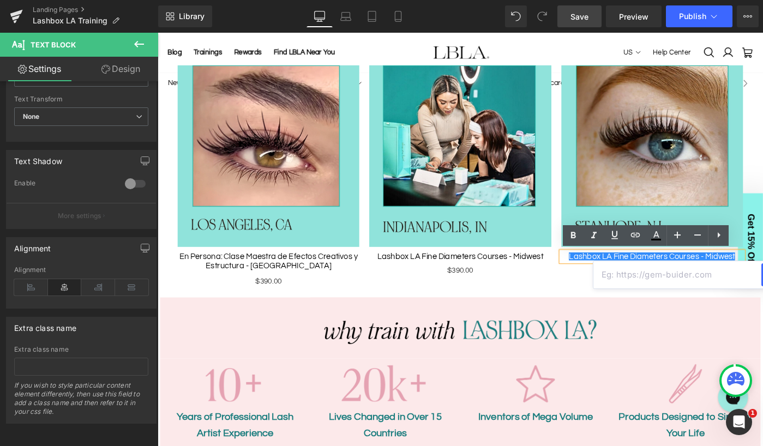
click at [652, 275] on input "text" at bounding box center [678, 274] width 168 height 27
paste input "https://www.lashboxla.com/pages/in-person-training-lashbox-la-mega-volume-train…"
type input "https://www.lashboxla.com/pages/in-person-training-lashbox-la-mega-volume-train…"
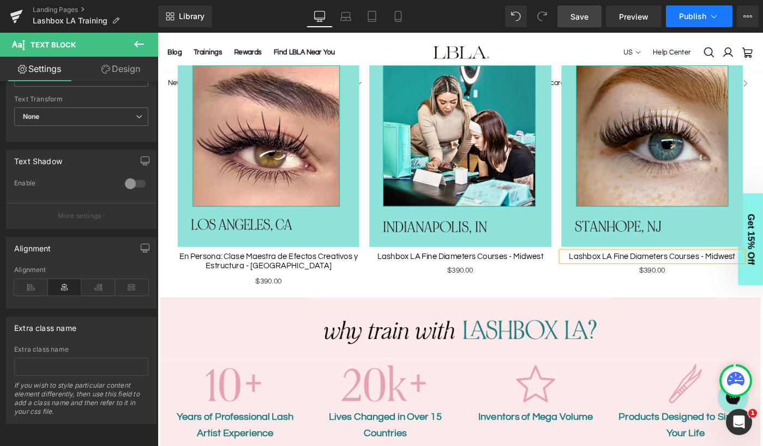
click at [699, 17] on span "Publish" at bounding box center [692, 16] width 27 height 9
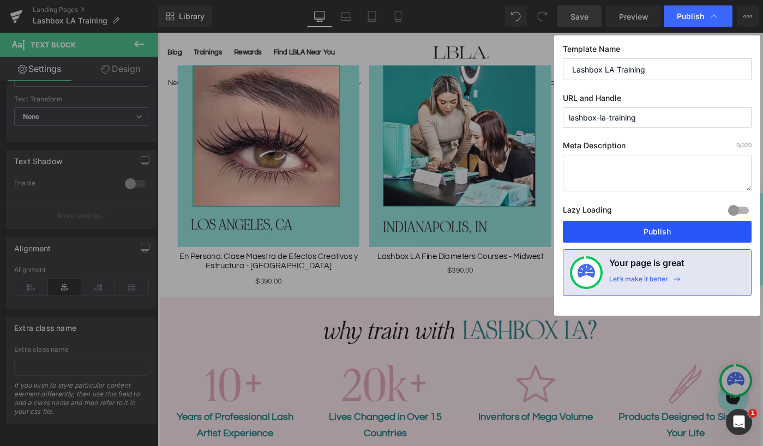
drag, startPoint x: 665, startPoint y: 236, endPoint x: 215, endPoint y: 127, distance: 463.3
click at [665, 236] on button "Publish" at bounding box center [657, 232] width 189 height 22
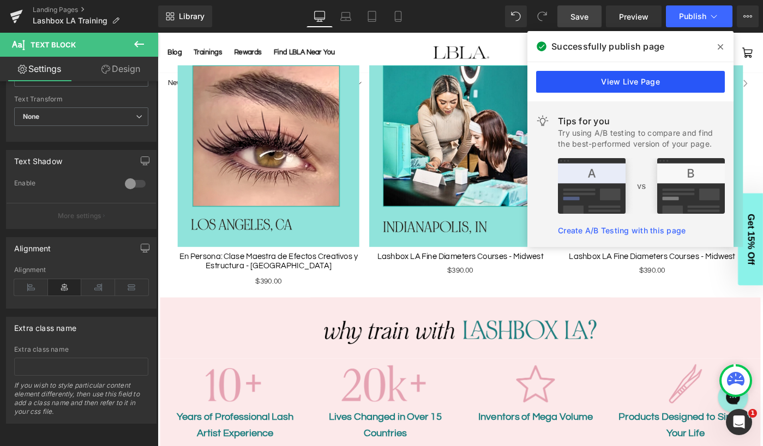
click at [635, 83] on link "View Live Page" at bounding box center [630, 82] width 189 height 22
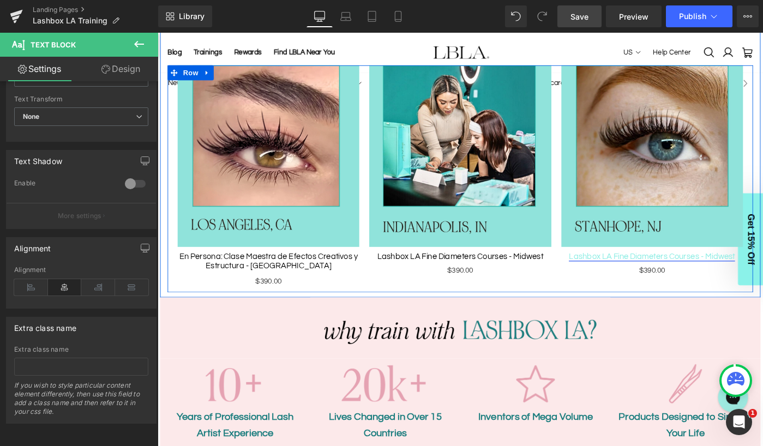
click at [677, 279] on span "Text Block" at bounding box center [691, 277] width 36 height 13
click at [652, 275] on link "Lashbox LA Fine Diameters Courses - Midwest" at bounding box center [696, 276] width 181 height 9
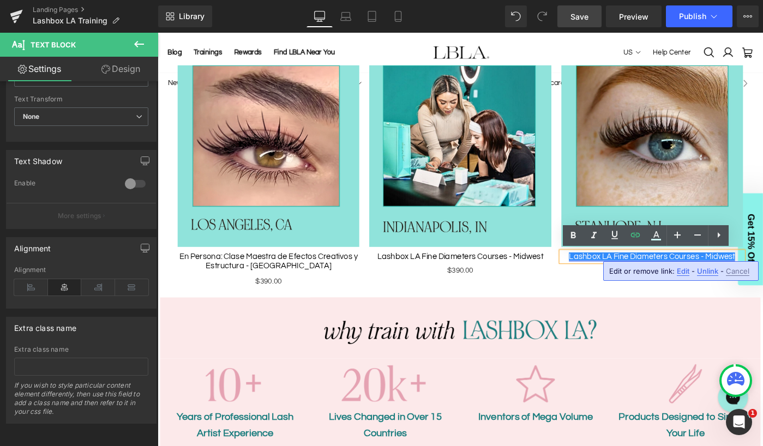
click at [648, 277] on link "Lashbox LA Fine Diameters Courses - Midwest" at bounding box center [696, 276] width 181 height 9
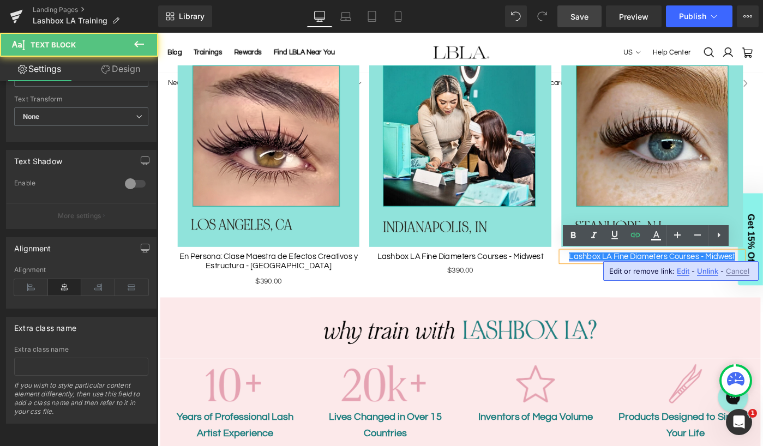
click at [680, 274] on link "Lashbox LA Fine Diameters Courses - Midwest" at bounding box center [696, 276] width 181 height 9
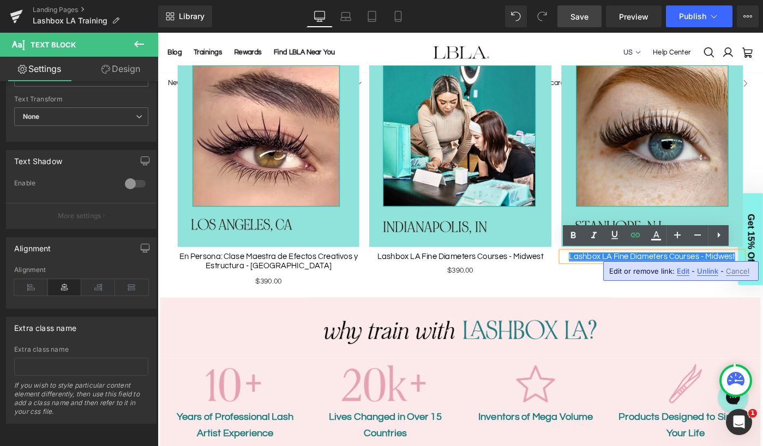
click at [636, 272] on link "Lashbox LA Fine Diameters Courses - Midwest" at bounding box center [696, 276] width 181 height 9
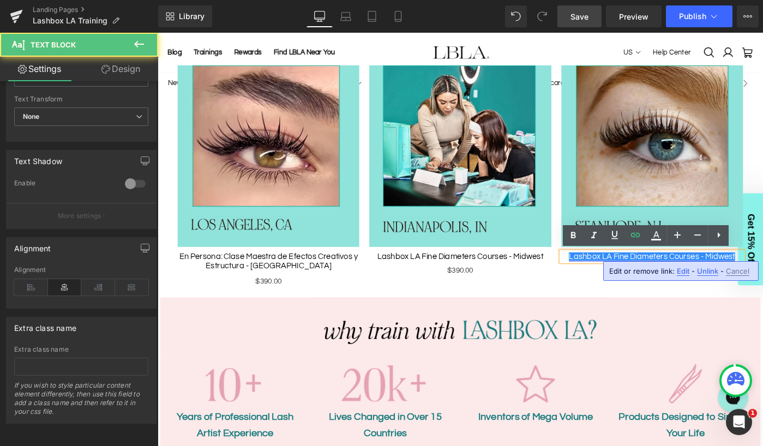
click at [654, 275] on link "Lashbox LA Fine Diameters Courses - Midwest" at bounding box center [696, 276] width 181 height 9
click at [746, 272] on link "Lashbox LA Fine Diameters Courses - Midwest" at bounding box center [696, 276] width 181 height 9
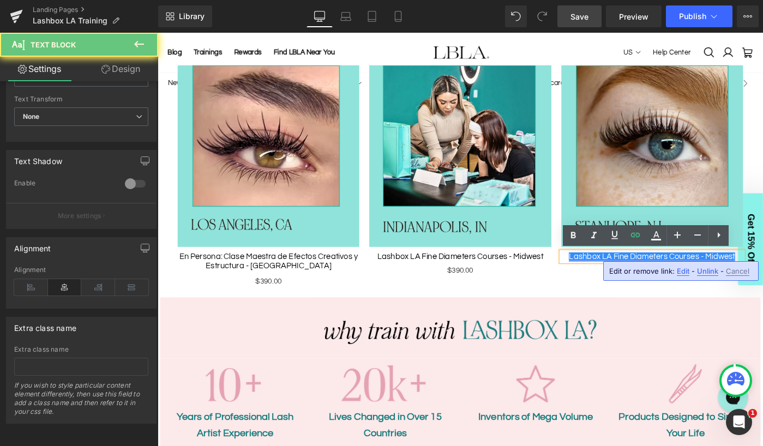
click at [736, 275] on link "Lashbox LA Fine Diameters Courses - Midwest" at bounding box center [696, 276] width 181 height 9
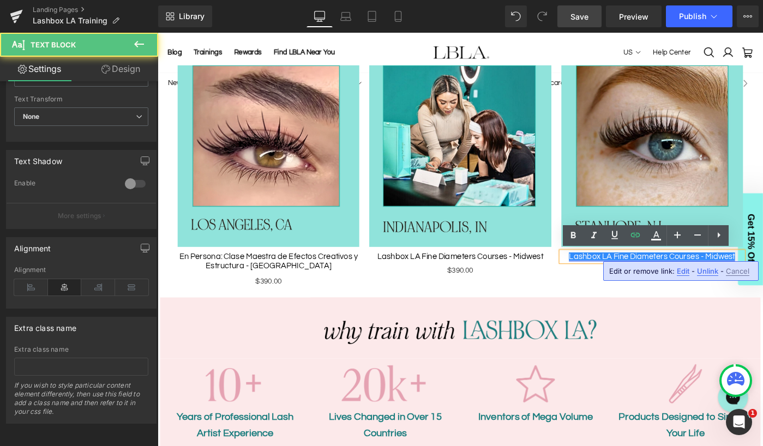
click at [750, 275] on link "Lashbox LA Fine Diameters Courses - Midwest" at bounding box center [696, 276] width 181 height 9
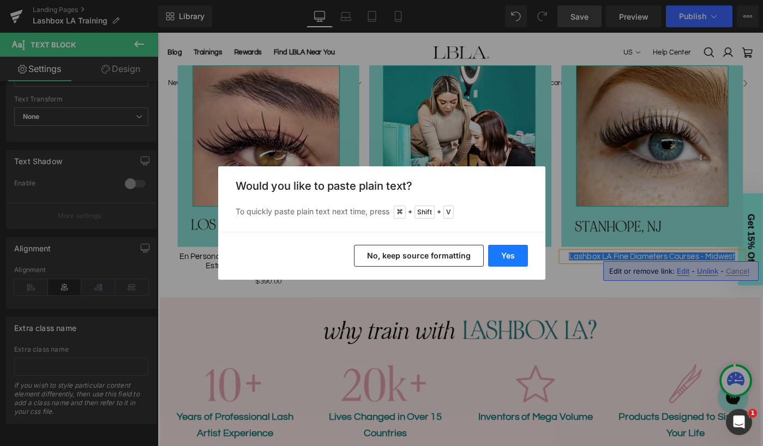
click at [508, 252] on button "Yes" at bounding box center [508, 256] width 40 height 22
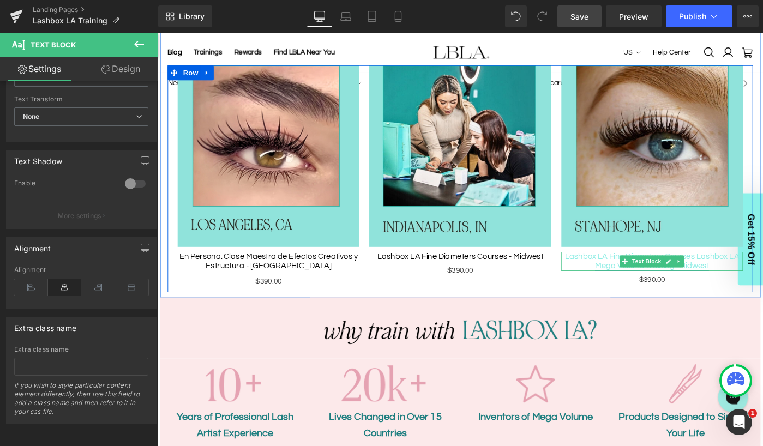
drag, startPoint x: 746, startPoint y: 276, endPoint x: 865, endPoint y: 305, distance: 122.6
click at [746, 276] on link "Lashbox LA Fine Diameters Courses Lashbox LA Mega Volume Training- Midwest" at bounding box center [697, 281] width 190 height 19
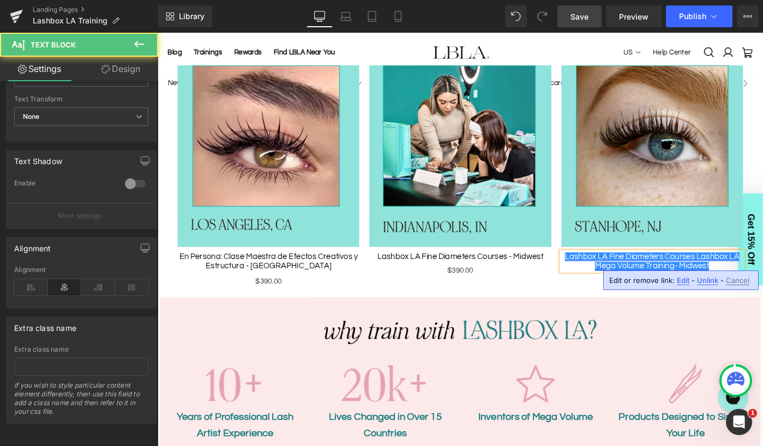
click at [740, 276] on link "Lashbox LA Fine Diameters Courses Lashbox LA Mega Volume Training- Midwest" at bounding box center [697, 281] width 190 height 19
drag, startPoint x: 748, startPoint y: 278, endPoint x: 906, endPoint y: 302, distance: 160.1
click at [748, 278] on link "Lashbox LA Mega Volume Training- Midwest" at bounding box center [697, 276] width 173 height 9
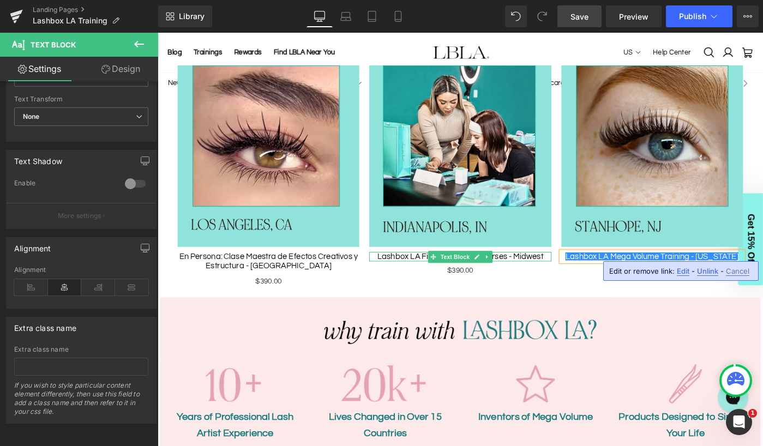
click at [545, 279] on div at bounding box center [488, 280] width 198 height 3
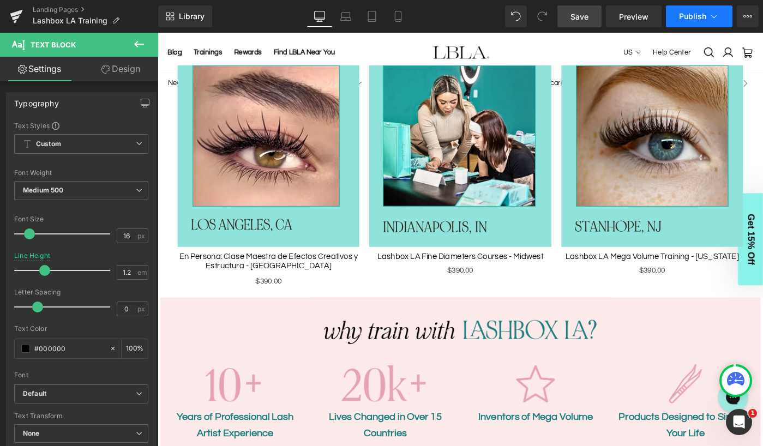
click at [694, 14] on span "Publish" at bounding box center [692, 16] width 27 height 9
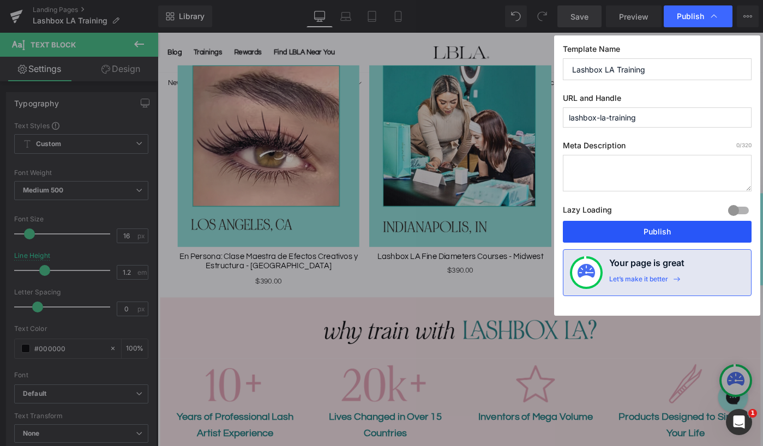
click at [653, 229] on button "Publish" at bounding box center [657, 232] width 189 height 22
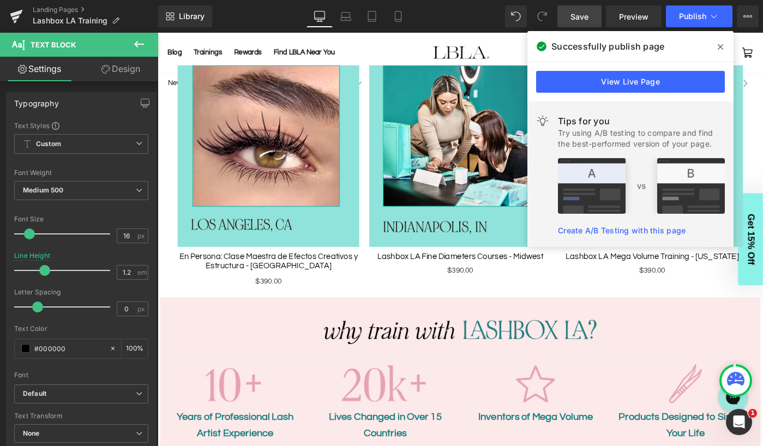
click at [720, 47] on icon at bounding box center [720, 46] width 5 height 5
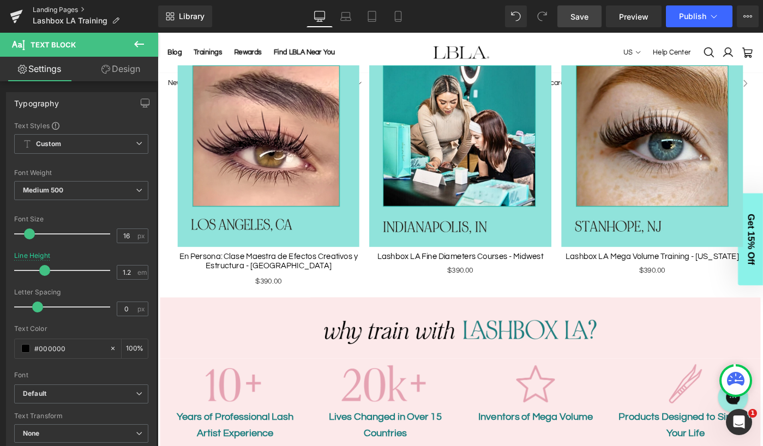
click at [65, 9] on link "Landing Pages" at bounding box center [96, 9] width 126 height 9
